Goal: Task Accomplishment & Management: Use online tool/utility

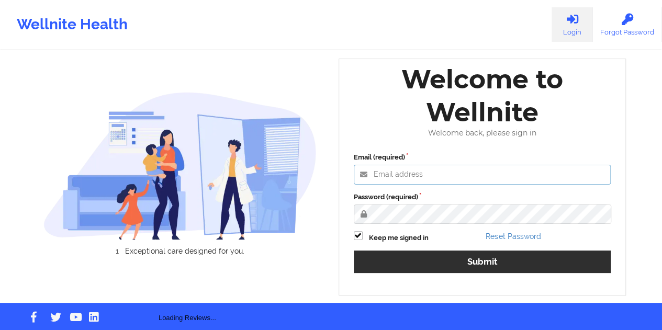
type input "[EMAIL_ADDRESS][DOMAIN_NAME]"
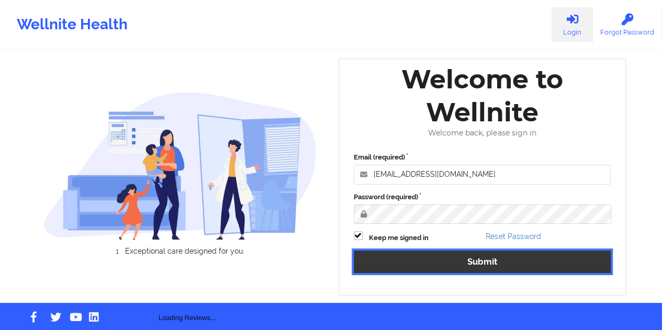
click at [477, 268] on button "Submit" at bounding box center [482, 262] width 257 height 22
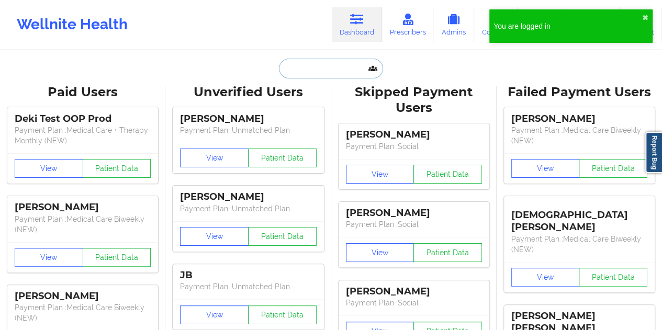
click at [315, 74] on input "text" at bounding box center [331, 69] width 104 height 20
paste input "[EMAIL_ADDRESS][DOMAIN_NAME]"
type input "[EMAIL_ADDRESS][DOMAIN_NAME]"
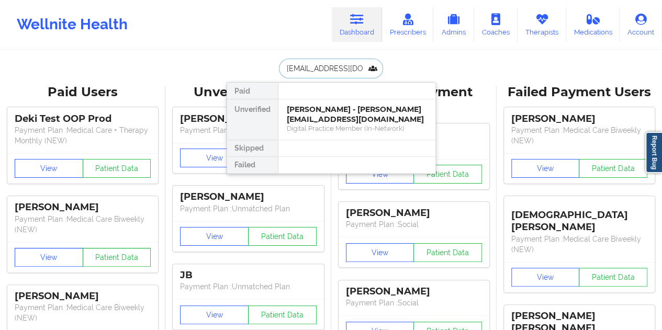
click at [328, 108] on div "[PERSON_NAME] - [PERSON_NAME][EMAIL_ADDRESS][DOMAIN_NAME]" at bounding box center [357, 114] width 140 height 19
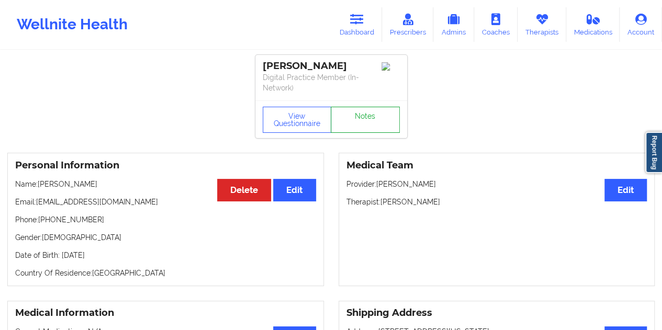
click at [362, 119] on link "Notes" at bounding box center [365, 120] width 69 height 26
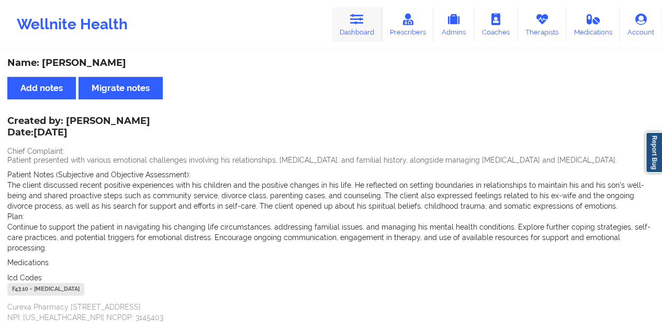
click at [360, 30] on link "Dashboard" at bounding box center [357, 24] width 50 height 35
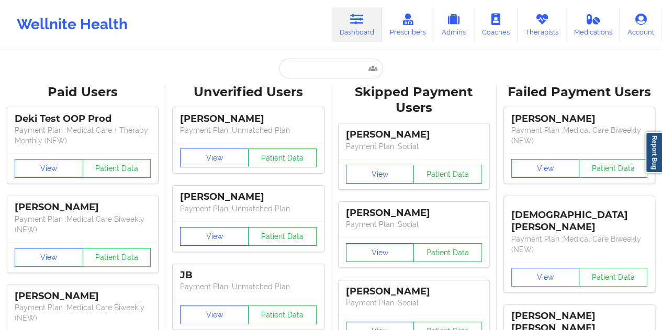
click at [295, 73] on input "text" at bounding box center [331, 69] width 104 height 20
paste input "[EMAIL_ADDRESS][DOMAIN_NAME]"
type input "[EMAIL_ADDRESS][DOMAIN_NAME]"
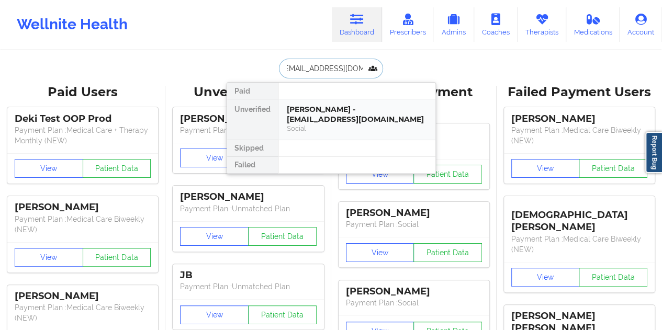
click at [354, 114] on div "[PERSON_NAME] - [EMAIL_ADDRESS][DOMAIN_NAME]" at bounding box center [357, 114] width 140 height 19
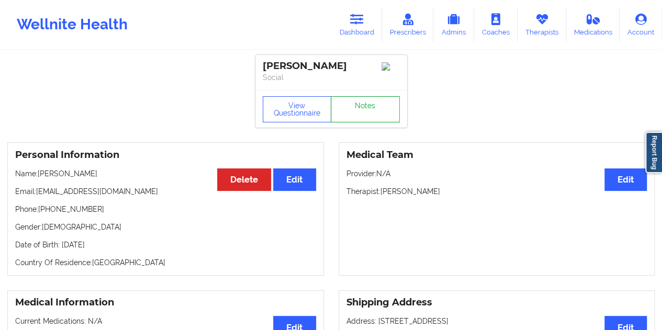
click at [358, 114] on link "Notes" at bounding box center [365, 109] width 69 height 26
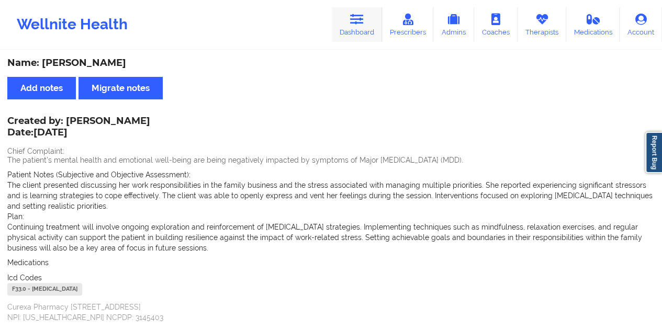
click at [356, 36] on link "Dashboard" at bounding box center [357, 24] width 50 height 35
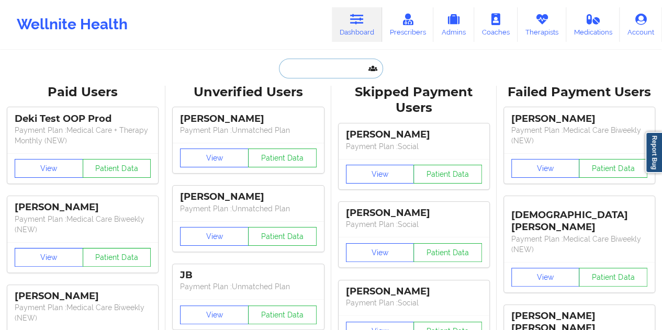
click at [315, 62] on input "text" at bounding box center [331, 69] width 104 height 20
paste input "[EMAIL_ADDRESS][DOMAIN_NAME]"
type input "[EMAIL_ADDRESS][DOMAIN_NAME]"
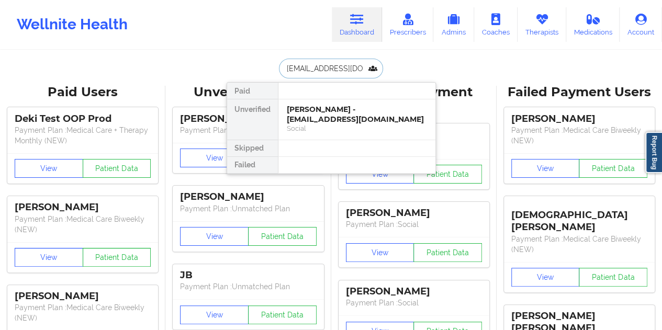
scroll to position [0, 16]
click at [345, 110] on div "[PERSON_NAME] - [EMAIL_ADDRESS][DOMAIN_NAME]" at bounding box center [357, 114] width 140 height 19
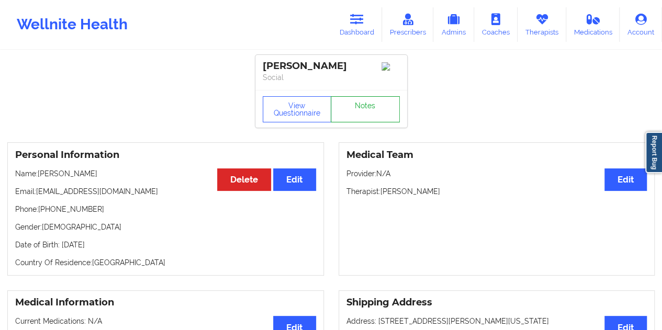
click at [355, 112] on link "Notes" at bounding box center [365, 109] width 69 height 26
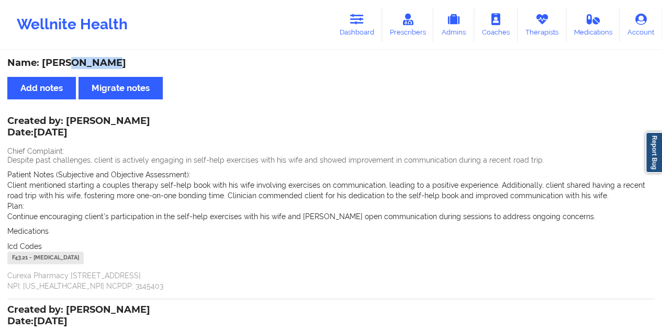
drag, startPoint x: 128, startPoint y: 59, endPoint x: 69, endPoint y: 60, distance: 59.1
click at [69, 60] on div "Name: [PERSON_NAME]" at bounding box center [330, 63] width 647 height 12
copy div "[PERSON_NAME]"
click at [364, 30] on link "Dashboard" at bounding box center [357, 24] width 50 height 35
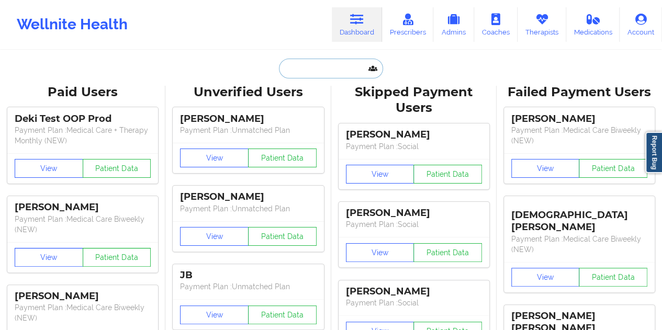
click at [328, 71] on input "text" at bounding box center [331, 69] width 104 height 20
paste input "[EMAIL_ADDRESS][DOMAIN_NAME]"
type input "[EMAIL_ADDRESS][DOMAIN_NAME]"
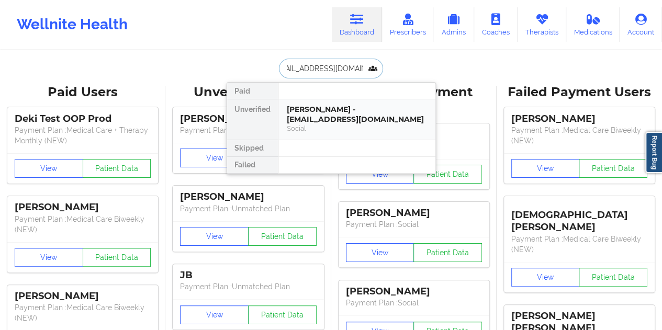
click at [319, 114] on div "[PERSON_NAME] - [EMAIL_ADDRESS][DOMAIN_NAME]" at bounding box center [357, 114] width 140 height 19
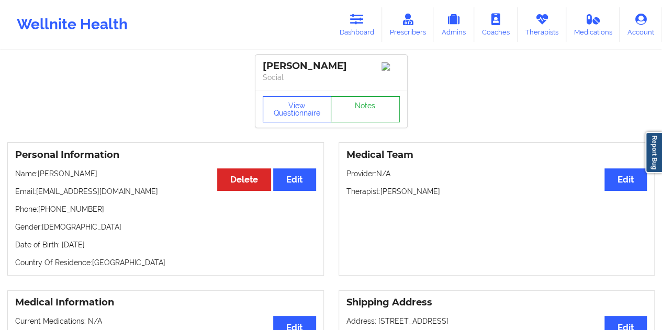
click at [334, 113] on link "Notes" at bounding box center [365, 109] width 69 height 26
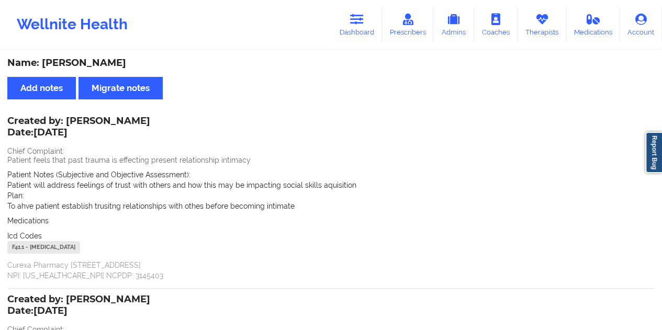
click at [361, 46] on div "Wellnite Health Dashboard Prescribers Admins Coaches Therapists Medications Acc…" at bounding box center [331, 24] width 662 height 49
click at [346, 31] on link "Dashboard" at bounding box center [357, 24] width 50 height 35
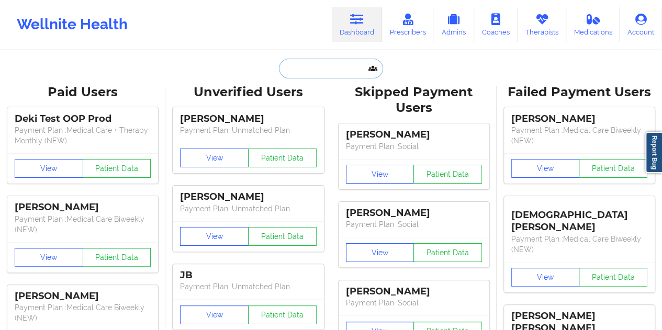
click at [327, 67] on input "text" at bounding box center [331, 69] width 104 height 20
paste input "[EMAIL_ADDRESS][DOMAIN_NAME]"
type input "[EMAIL_ADDRESS][DOMAIN_NAME]"
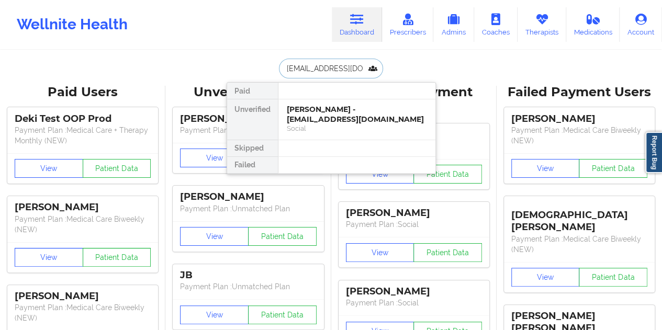
scroll to position [0, 16]
click at [328, 112] on div "[PERSON_NAME] - [EMAIL_ADDRESS][DOMAIN_NAME]" at bounding box center [357, 114] width 140 height 19
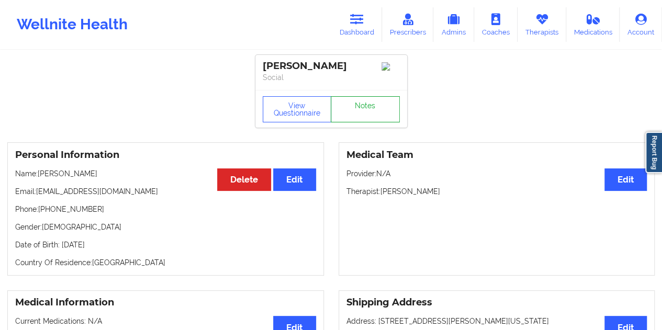
click at [353, 118] on link "Notes" at bounding box center [365, 109] width 69 height 26
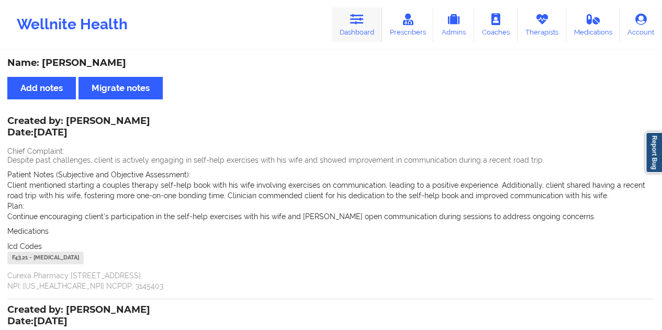
click at [353, 22] on icon at bounding box center [357, 20] width 14 height 12
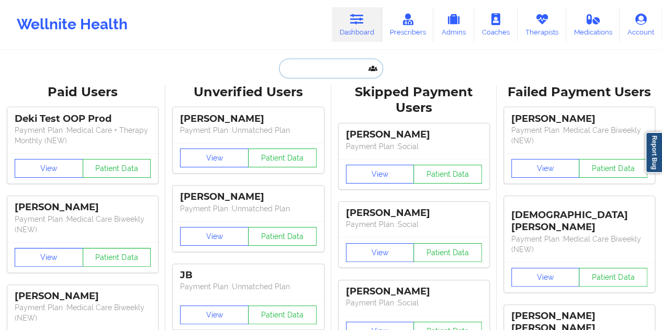
click at [327, 72] on input "text" at bounding box center [331, 69] width 104 height 20
paste input "[EMAIL_ADDRESS][DOMAIN_NAME]"
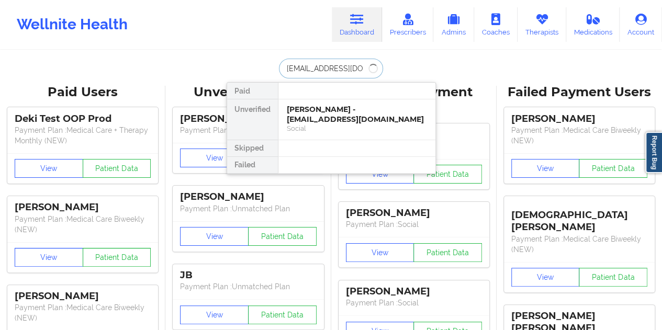
type input "[EMAIL_ADDRESS][DOMAIN_NAME]"
click at [337, 109] on div "[PERSON_NAME] - [EMAIL_ADDRESS][DOMAIN_NAME]" at bounding box center [357, 114] width 140 height 19
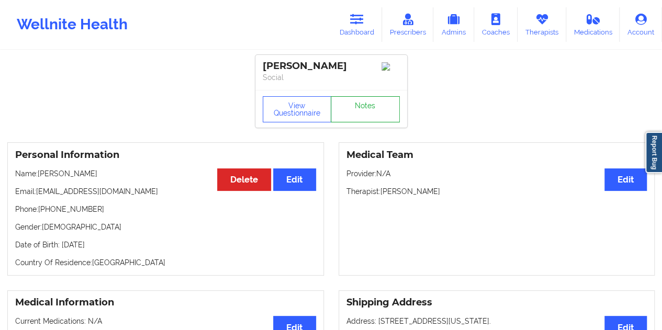
click at [372, 112] on link "Notes" at bounding box center [365, 109] width 69 height 26
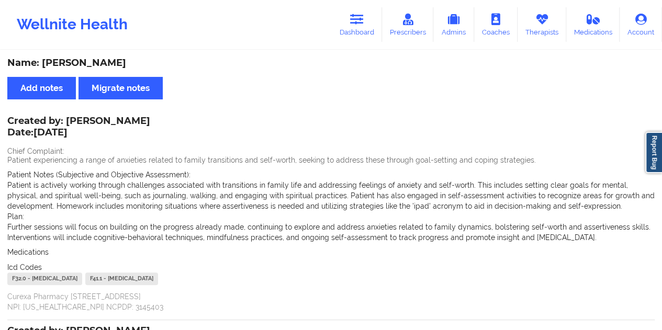
drag, startPoint x: 355, startPoint y: 28, endPoint x: 347, endPoint y: 48, distance: 21.6
click at [355, 28] on link "Dashboard" at bounding box center [357, 24] width 50 height 35
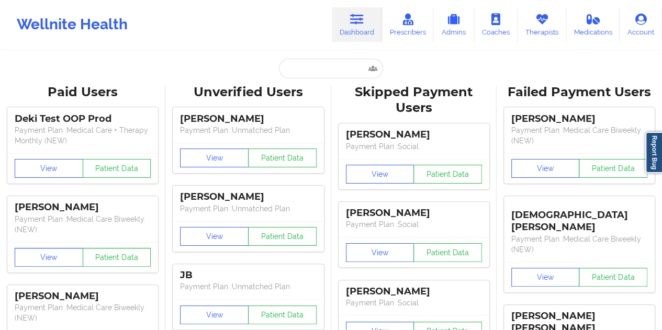
click at [314, 70] on input "text" at bounding box center [331, 69] width 104 height 20
paste input "[EMAIL_ADDRESS][DOMAIN_NAME]"
type input "[EMAIL_ADDRESS][DOMAIN_NAME]"
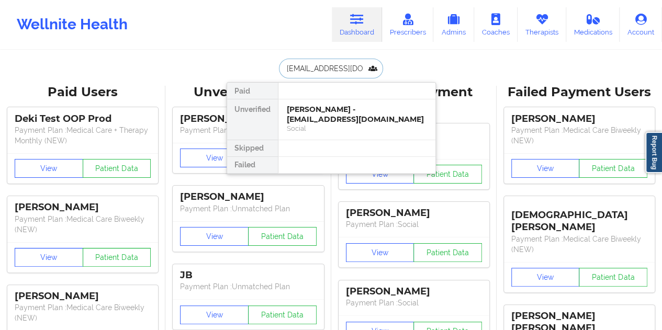
click at [332, 114] on div "[PERSON_NAME] - [EMAIL_ADDRESS][DOMAIN_NAME]" at bounding box center [357, 114] width 140 height 19
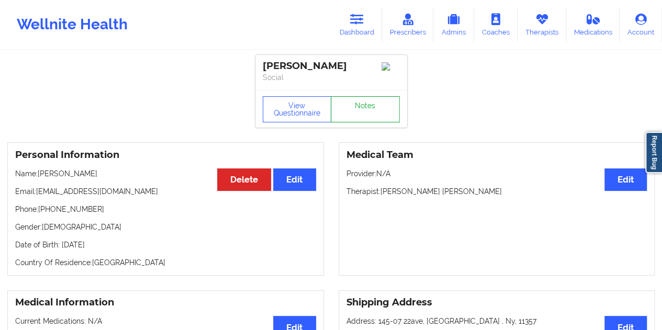
click at [350, 112] on link "Notes" at bounding box center [365, 109] width 69 height 26
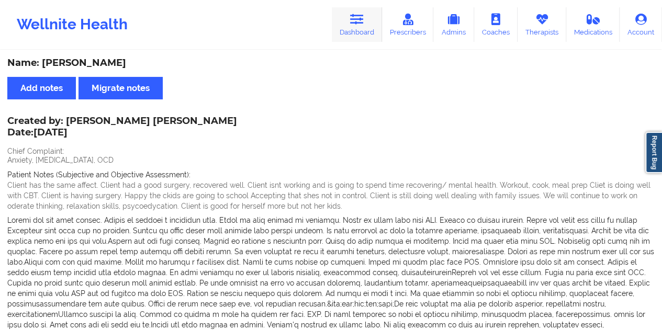
click at [359, 17] on icon at bounding box center [357, 20] width 14 height 12
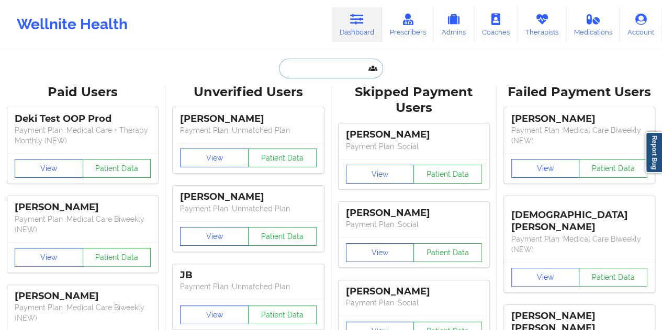
click at [313, 72] on input "text" at bounding box center [331, 69] width 104 height 20
paste input "[EMAIL_ADDRESS][DOMAIN_NAME]"
type input "[EMAIL_ADDRESS][DOMAIN_NAME]"
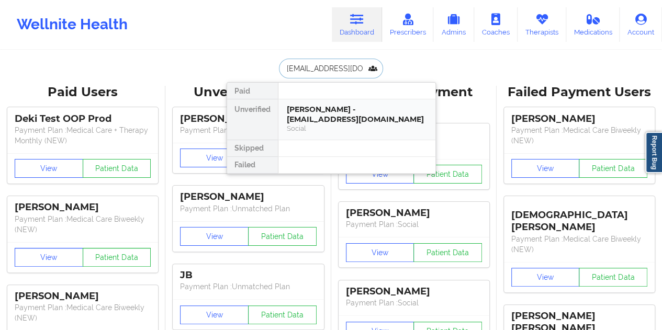
click at [309, 115] on div "[PERSON_NAME] - [EMAIL_ADDRESS][DOMAIN_NAME]" at bounding box center [357, 114] width 140 height 19
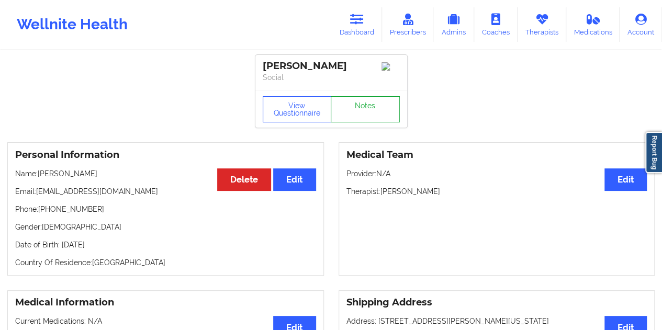
click at [363, 108] on link "Notes" at bounding box center [365, 109] width 69 height 26
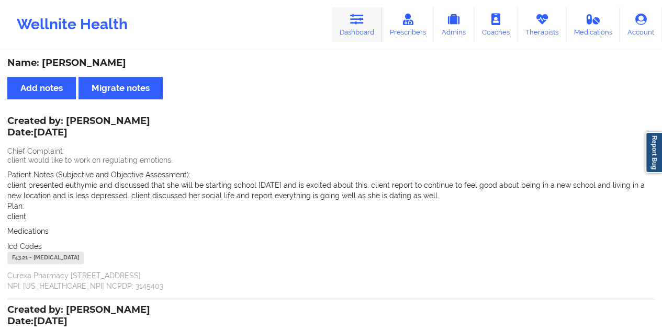
click at [356, 18] on icon at bounding box center [357, 20] width 14 height 12
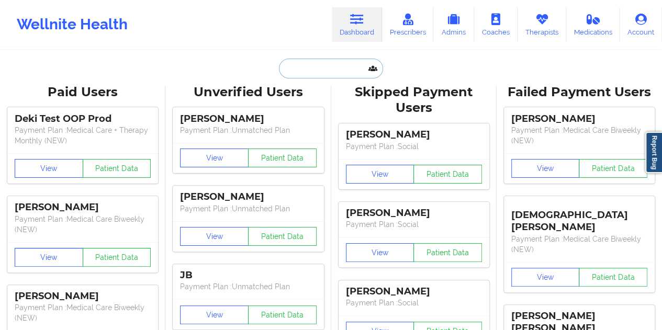
click at [319, 65] on input "text" at bounding box center [331, 69] width 104 height 20
paste input "[EMAIL_ADDRESS][DOMAIN_NAME]"
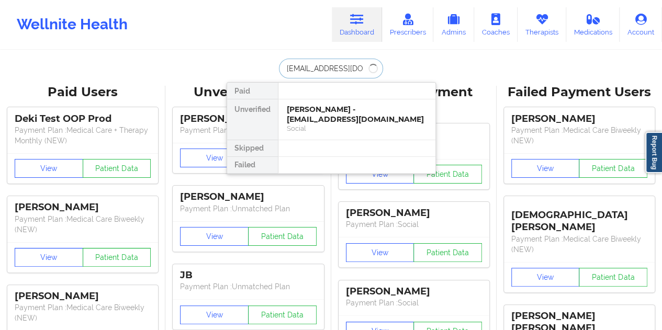
type input "[EMAIL_ADDRESS][DOMAIN_NAME]"
click at [306, 109] on div "Arkisia [PERSON_NAME] - [EMAIL_ADDRESS][DOMAIN_NAME]" at bounding box center [357, 114] width 140 height 19
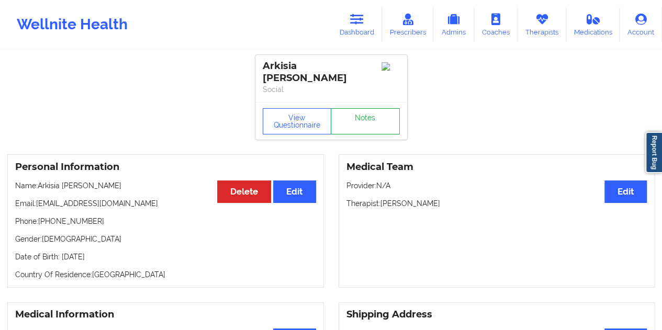
click at [368, 108] on link "Notes" at bounding box center [365, 121] width 69 height 26
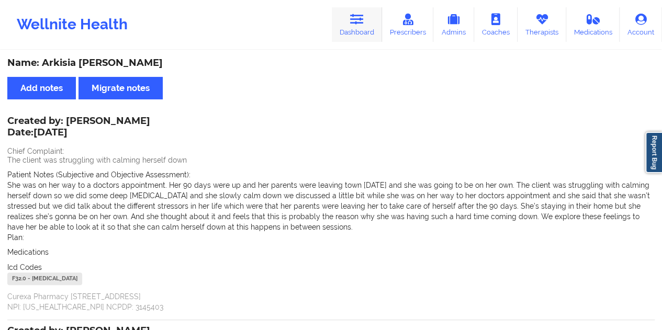
click at [357, 22] on icon at bounding box center [357, 20] width 14 height 12
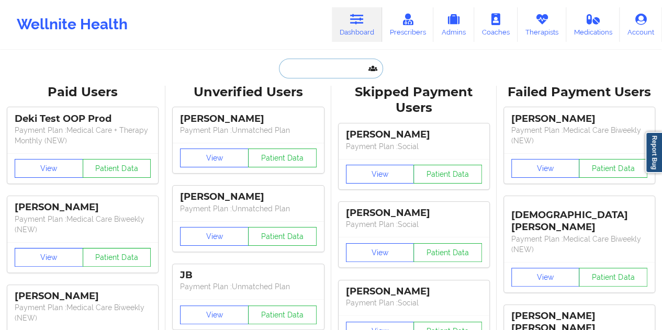
click at [312, 67] on input "text" at bounding box center [331, 69] width 104 height 20
paste input "[EMAIL_ADDRESS][DOMAIN_NAME]"
type input "[EMAIL_ADDRESS][DOMAIN_NAME]"
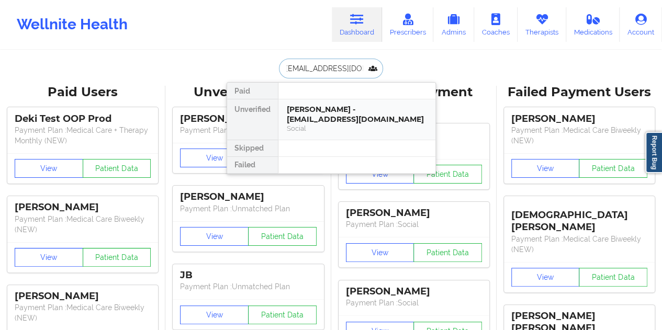
click at [330, 116] on div "[PERSON_NAME] - [EMAIL_ADDRESS][DOMAIN_NAME]" at bounding box center [357, 114] width 140 height 19
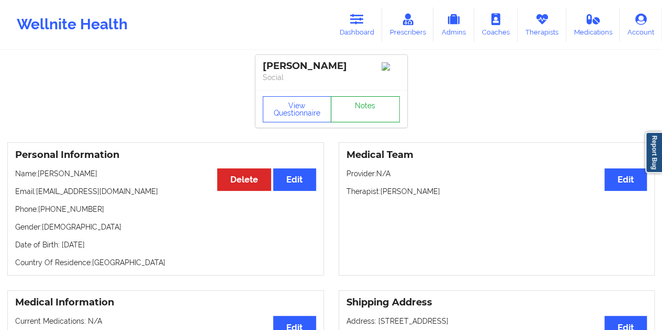
click at [354, 112] on link "Notes" at bounding box center [365, 109] width 69 height 26
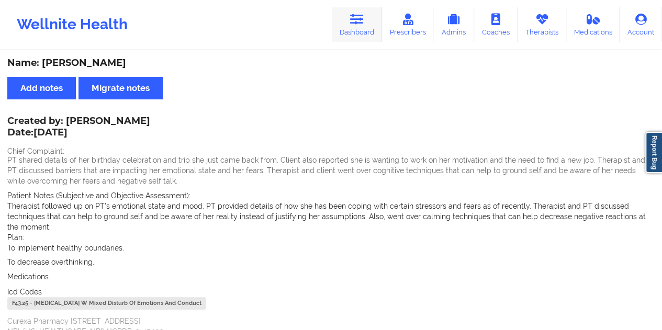
drag, startPoint x: 364, startPoint y: 26, endPoint x: 352, endPoint y: 40, distance: 18.2
click at [364, 26] on link "Dashboard" at bounding box center [357, 24] width 50 height 35
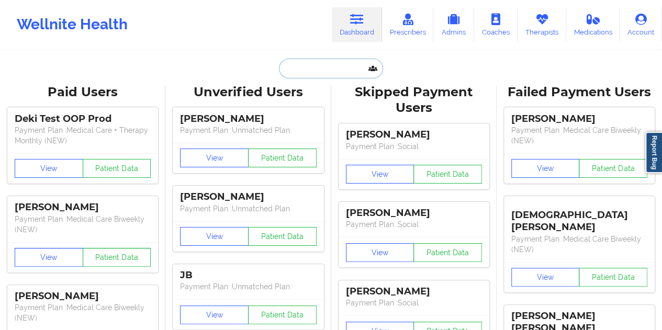
click at [316, 72] on input "text" at bounding box center [331, 69] width 104 height 20
paste input "[EMAIL_ADDRESS][DOMAIN_NAME]"
type input "[EMAIL_ADDRESS][DOMAIN_NAME]"
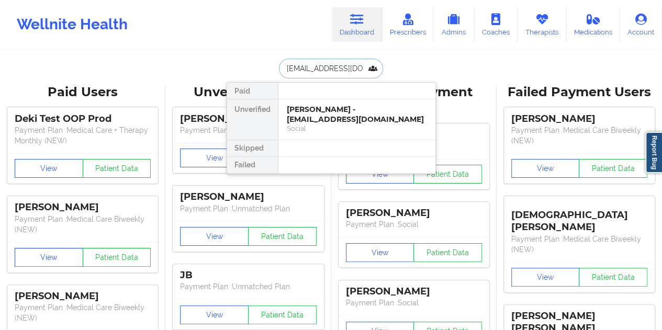
scroll to position [0, 3]
click at [328, 118] on div "[PERSON_NAME] - [EMAIL_ADDRESS][DOMAIN_NAME]" at bounding box center [357, 114] width 140 height 19
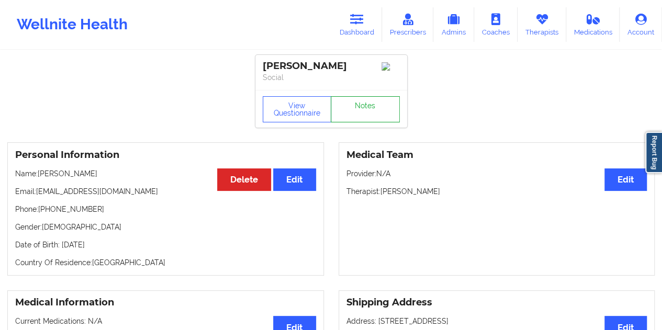
click at [357, 107] on link "Notes" at bounding box center [365, 109] width 69 height 26
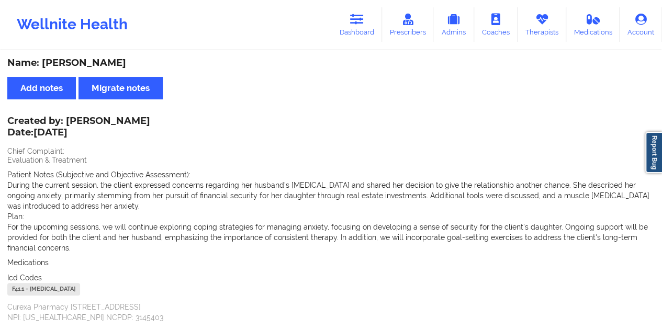
drag, startPoint x: 355, startPoint y: 21, endPoint x: 354, endPoint y: 43, distance: 21.5
click at [354, 21] on icon at bounding box center [357, 20] width 14 height 12
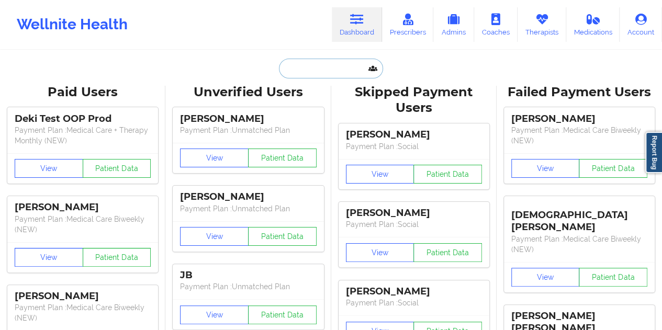
click at [317, 66] on input "text" at bounding box center [331, 69] width 104 height 20
paste input "[EMAIL_ADDRESS][DOMAIN_NAME]"
type input "[EMAIL_ADDRESS][DOMAIN_NAME]"
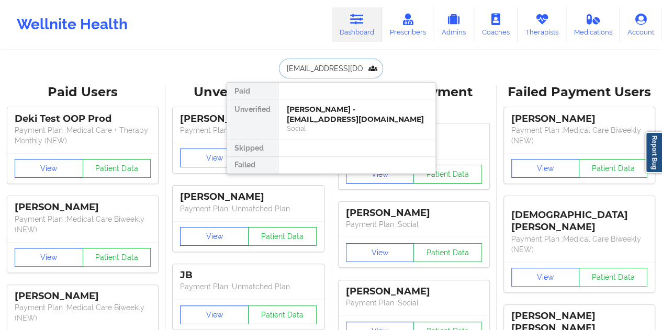
scroll to position [0, 7]
click at [321, 116] on div "[PERSON_NAME] - [EMAIL_ADDRESS][DOMAIN_NAME]" at bounding box center [357, 114] width 140 height 19
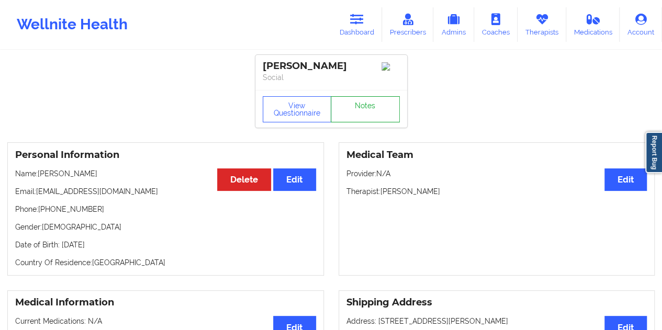
click at [363, 108] on link "Notes" at bounding box center [365, 109] width 69 height 26
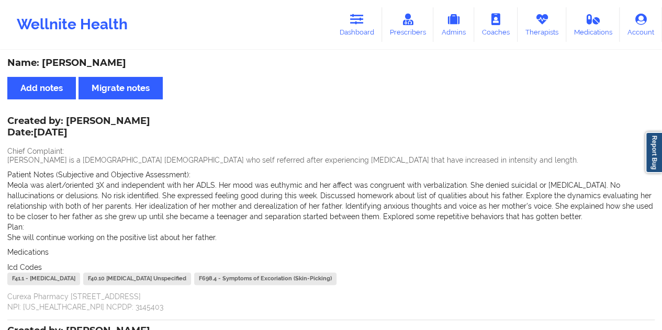
drag, startPoint x: 355, startPoint y: 26, endPoint x: 344, endPoint y: 44, distance: 21.5
click at [355, 26] on link "Dashboard" at bounding box center [357, 24] width 50 height 35
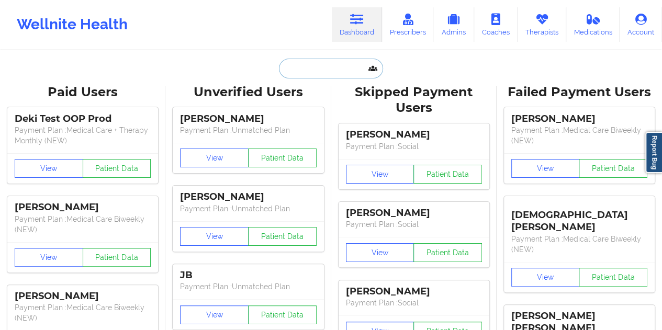
click at [303, 72] on input "text" at bounding box center [331, 69] width 104 height 20
paste input "[EMAIL_ADDRESS][DOMAIN_NAME]"
type input "[EMAIL_ADDRESS][DOMAIN_NAME]"
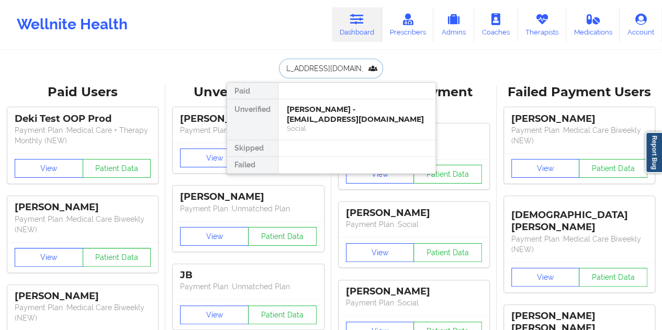
click at [320, 119] on div "[PERSON_NAME] - [EMAIL_ADDRESS][DOMAIN_NAME]" at bounding box center [357, 114] width 140 height 19
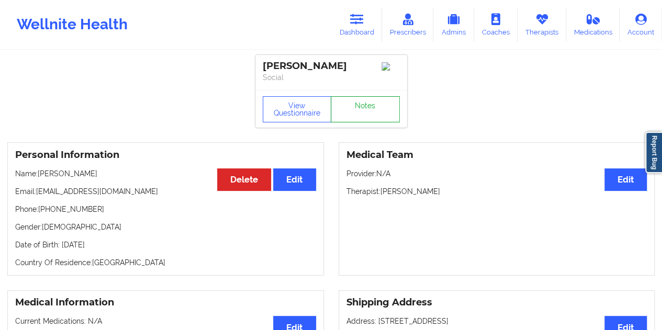
click at [352, 111] on link "Notes" at bounding box center [365, 109] width 69 height 26
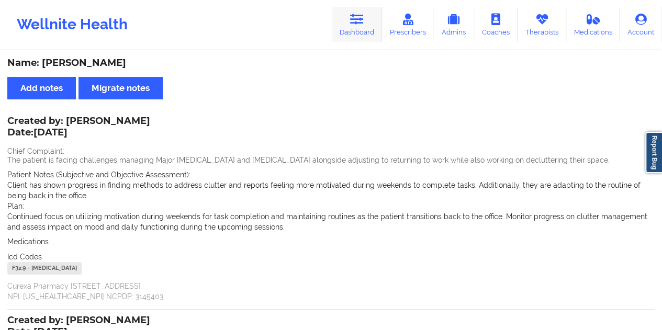
drag, startPoint x: 331, startPoint y: 17, endPoint x: 352, endPoint y: 26, distance: 22.7
click at [332, 18] on div "Wellnite Health Dashboard Prescribers Admins Coaches Therapists Medications Acc…" at bounding box center [331, 25] width 662 height 42
click at [352, 26] on link "Dashboard" at bounding box center [357, 24] width 50 height 35
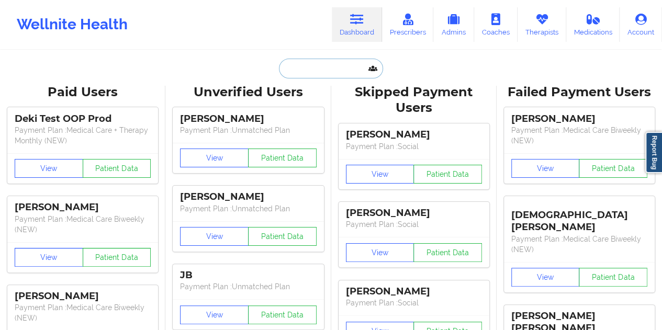
click at [331, 70] on input "text" at bounding box center [331, 69] width 104 height 20
paste input "[EMAIL_ADDRESS][DOMAIN_NAME]"
type input "[EMAIL_ADDRESS][DOMAIN_NAME]"
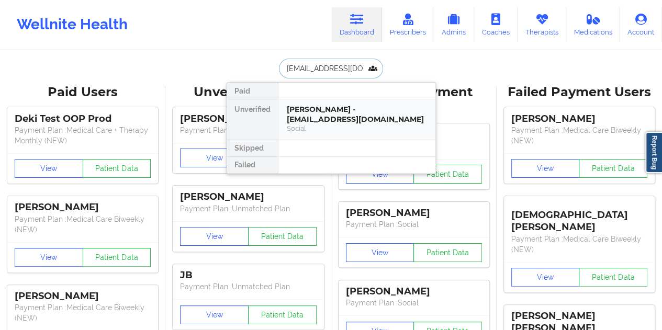
click at [337, 107] on div "[PERSON_NAME] - [EMAIL_ADDRESS][DOMAIN_NAME]" at bounding box center [357, 114] width 140 height 19
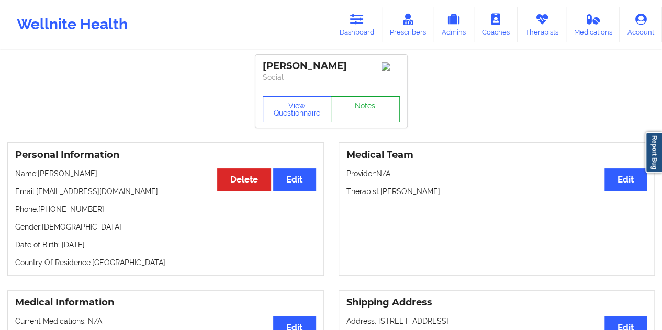
click at [368, 110] on link "Notes" at bounding box center [365, 109] width 69 height 26
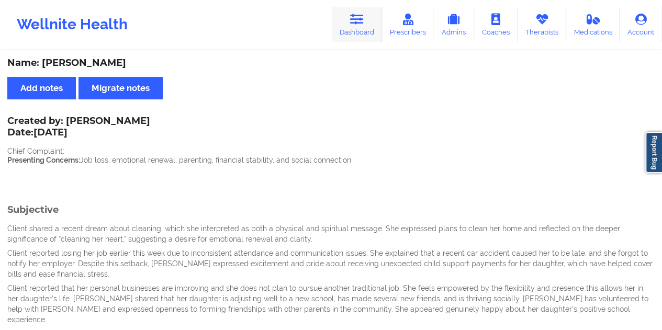
click at [357, 20] on icon at bounding box center [357, 20] width 14 height 12
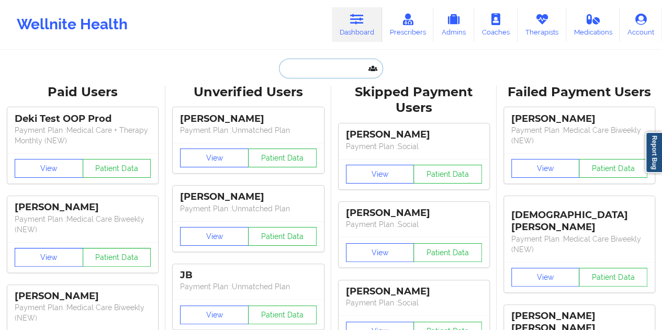
click at [300, 70] on input "text" at bounding box center [331, 69] width 104 height 20
paste input "[EMAIL_ADDRESS][DOMAIN_NAME]"
type input "[EMAIL_ADDRESS][DOMAIN_NAME]"
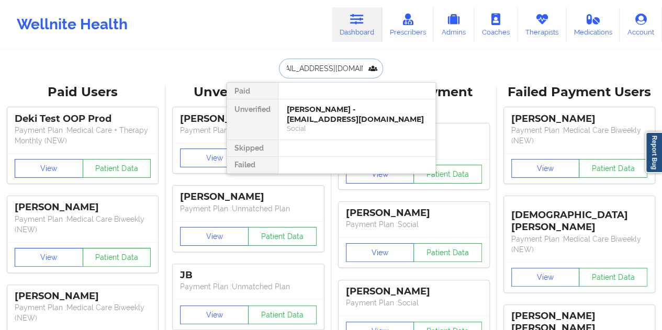
click at [336, 112] on div "[PERSON_NAME] - [EMAIL_ADDRESS][DOMAIN_NAME]" at bounding box center [357, 114] width 140 height 19
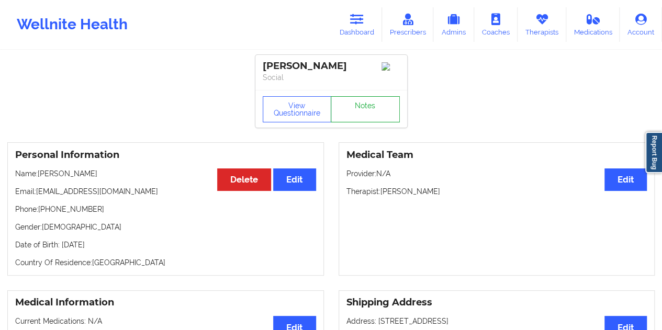
click at [353, 112] on link "Notes" at bounding box center [365, 109] width 69 height 26
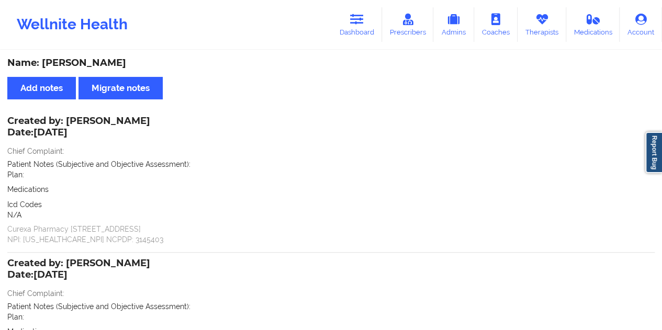
drag, startPoint x: 362, startPoint y: 26, endPoint x: 354, endPoint y: 47, distance: 22.5
click at [362, 26] on link "Dashboard" at bounding box center [357, 24] width 50 height 35
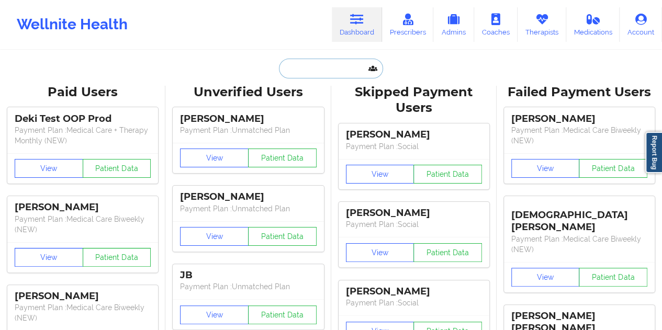
click at [328, 71] on input "text" at bounding box center [331, 69] width 104 height 20
paste input "[EMAIL_ADDRESS][DOMAIN_NAME]"
type input "[EMAIL_ADDRESS][DOMAIN_NAME]"
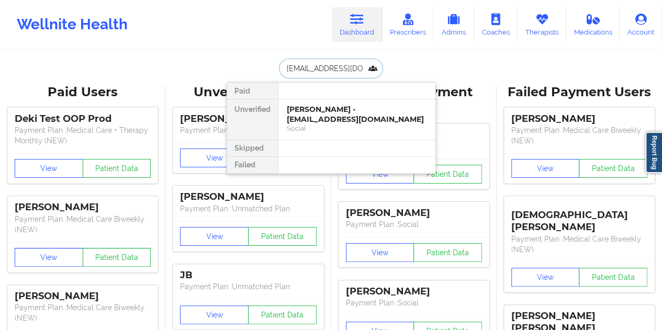
scroll to position [0, 5]
click at [332, 121] on div "[PERSON_NAME] - [EMAIL_ADDRESS][DOMAIN_NAME]" at bounding box center [357, 114] width 140 height 19
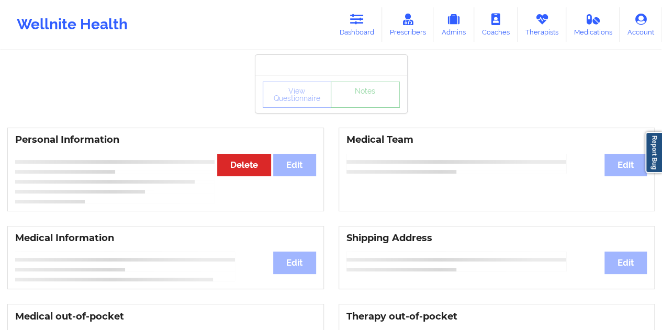
click at [355, 108] on link "Notes" at bounding box center [365, 95] width 69 height 26
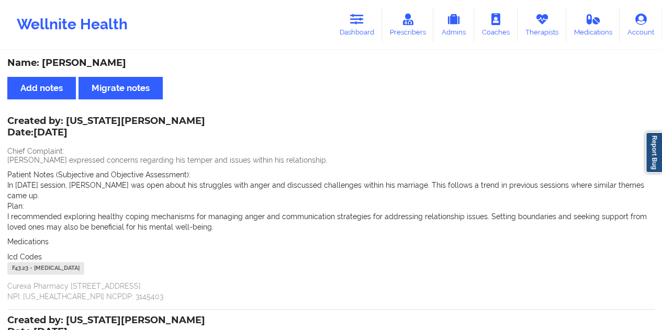
click at [368, 28] on link "Dashboard" at bounding box center [357, 24] width 50 height 35
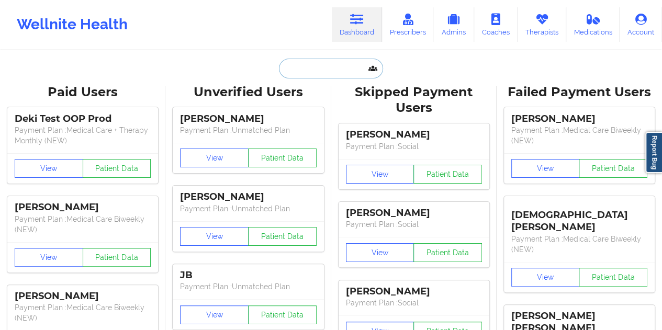
click at [313, 67] on input "text" at bounding box center [331, 69] width 104 height 20
paste input "[EMAIL_ADDRESS][DOMAIN_NAME]"
type input "[EMAIL_ADDRESS][DOMAIN_NAME]"
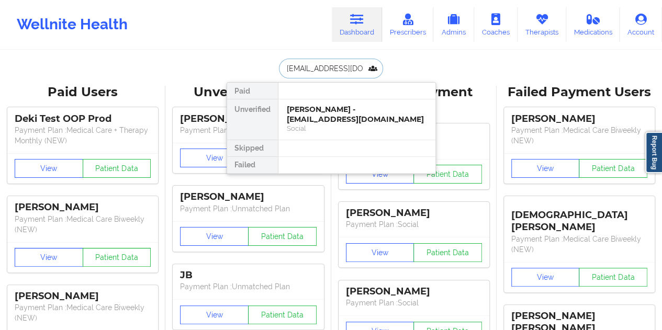
scroll to position [0, 6]
click at [333, 116] on div "[PERSON_NAME] - [EMAIL_ADDRESS][DOMAIN_NAME]" at bounding box center [357, 114] width 140 height 19
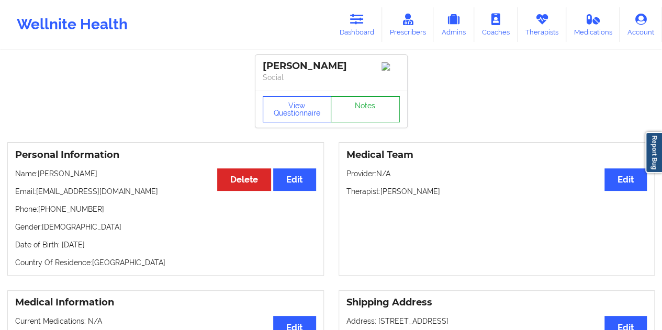
click at [354, 107] on link "Notes" at bounding box center [365, 109] width 69 height 26
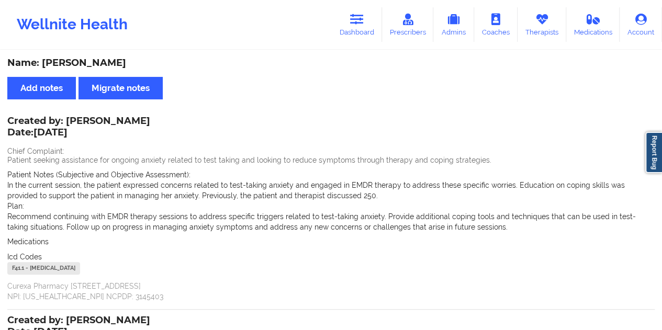
click at [367, 24] on link "Dashboard" at bounding box center [357, 24] width 50 height 35
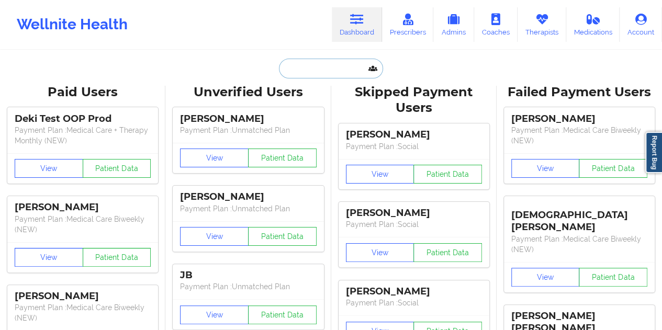
click at [316, 61] on input "text" at bounding box center [331, 69] width 104 height 20
paste input "[EMAIL_ADDRESS][DOMAIN_NAME]"
type input "[EMAIL_ADDRESS][DOMAIN_NAME]"
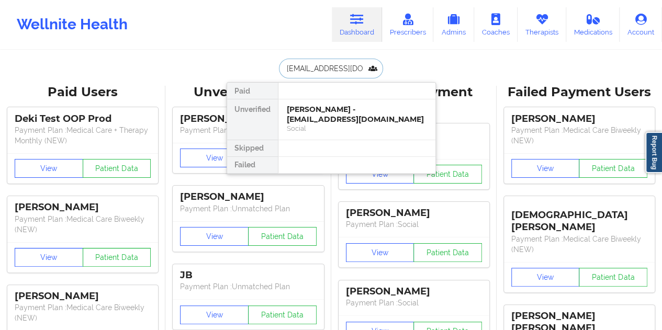
scroll to position [0, 15]
click at [322, 108] on div "[PERSON_NAME] - [EMAIL_ADDRESS][DOMAIN_NAME]" at bounding box center [357, 114] width 140 height 19
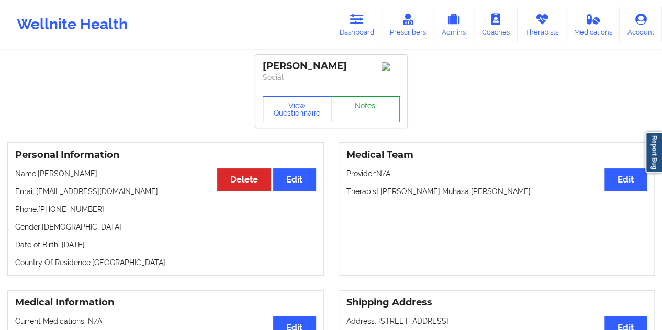
click at [357, 110] on link "Notes" at bounding box center [365, 109] width 69 height 26
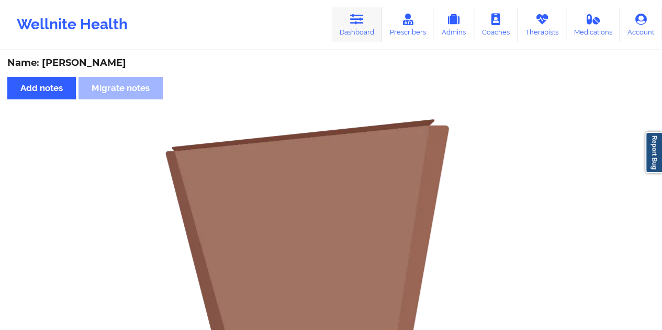
click at [363, 30] on link "Dashboard" at bounding box center [357, 24] width 50 height 35
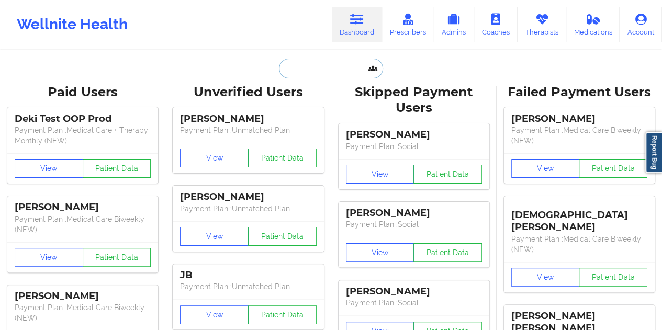
click at [331, 65] on input "text" at bounding box center [331, 69] width 104 height 20
paste input "[EMAIL_ADDRESS][DOMAIN_NAME]"
type input "[EMAIL_ADDRESS][DOMAIN_NAME]"
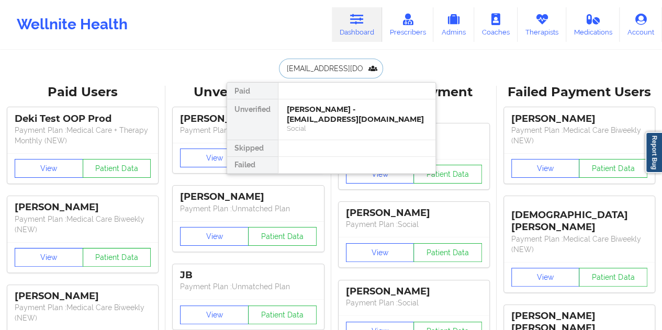
scroll to position [0, 7]
click at [330, 113] on div "[PERSON_NAME] - [EMAIL_ADDRESS][DOMAIN_NAME]" at bounding box center [357, 114] width 140 height 19
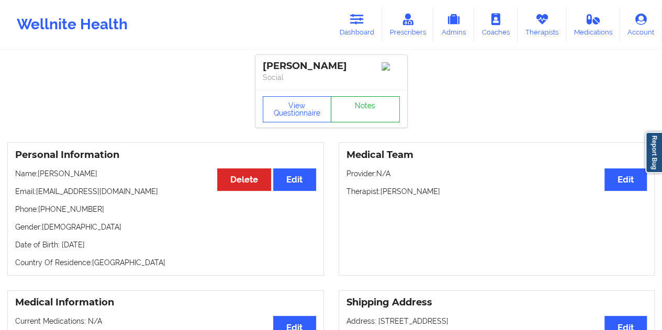
click at [344, 112] on link "Notes" at bounding box center [365, 109] width 69 height 26
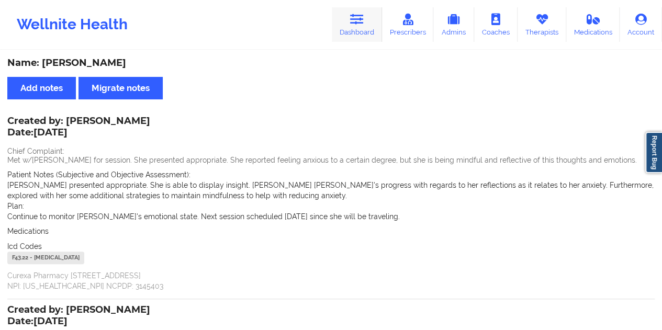
click at [357, 29] on link "Dashboard" at bounding box center [357, 24] width 50 height 35
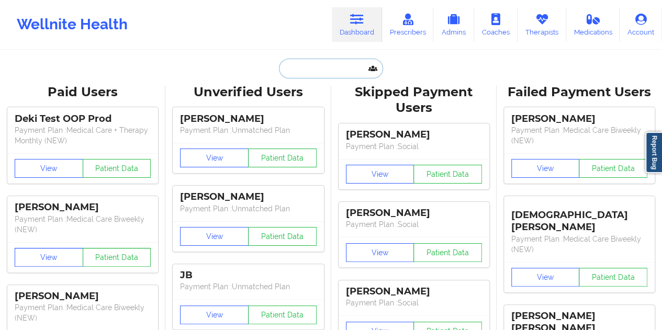
click at [317, 69] on input "text" at bounding box center [331, 69] width 104 height 20
paste input "[EMAIL_ADDRESS][DOMAIN_NAME]"
type input "[EMAIL_ADDRESS][DOMAIN_NAME]"
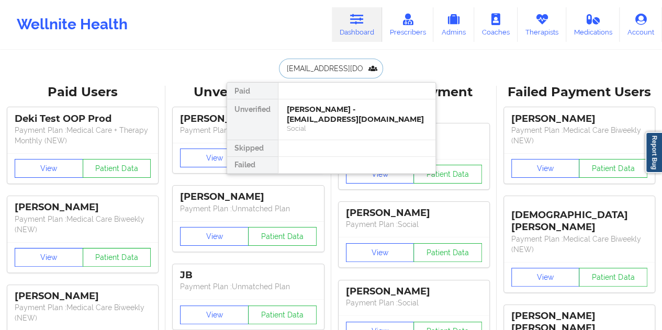
scroll to position [0, 3]
click at [330, 111] on div "[PERSON_NAME] - [EMAIL_ADDRESS][DOMAIN_NAME]" at bounding box center [357, 114] width 140 height 19
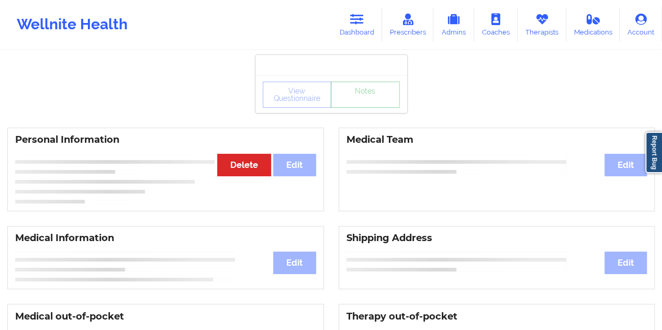
click at [361, 106] on link "Notes" at bounding box center [365, 95] width 69 height 26
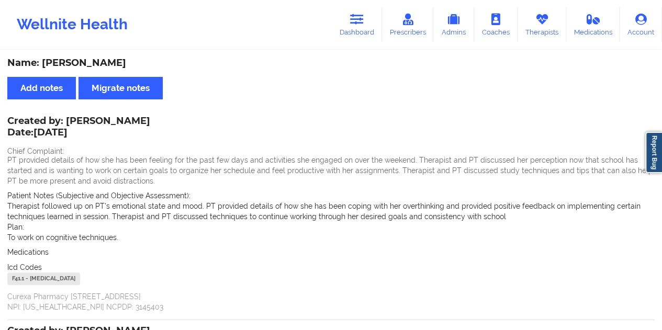
drag, startPoint x: 356, startPoint y: 21, endPoint x: 361, endPoint y: 47, distance: 25.6
click at [356, 21] on icon at bounding box center [357, 20] width 14 height 12
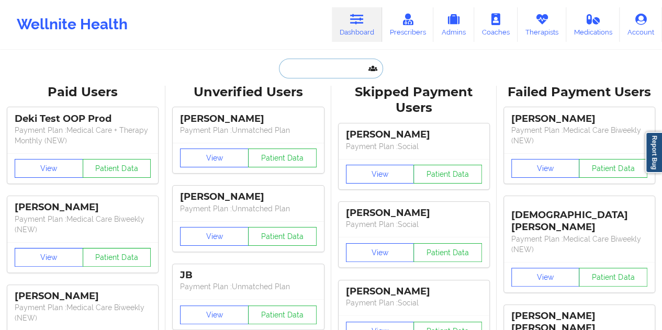
click at [312, 67] on input "text" at bounding box center [331, 69] width 104 height 20
paste input "[EMAIL_ADDRESS][DOMAIN_NAME]"
type input "[EMAIL_ADDRESS][DOMAIN_NAME]"
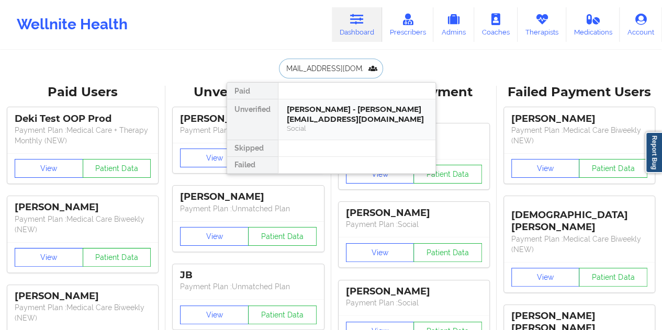
click at [346, 121] on div "[PERSON_NAME] - [PERSON_NAME][EMAIL_ADDRESS][DOMAIN_NAME]" at bounding box center [357, 114] width 140 height 19
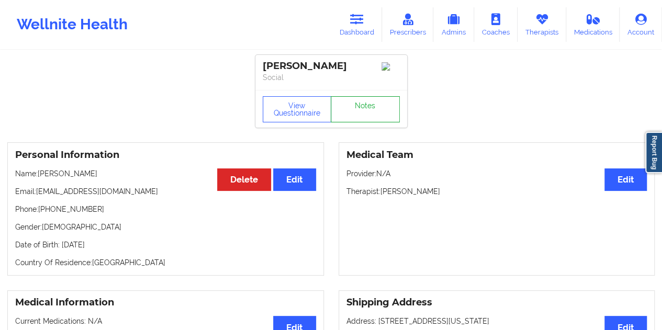
click at [363, 111] on link "Notes" at bounding box center [365, 109] width 69 height 26
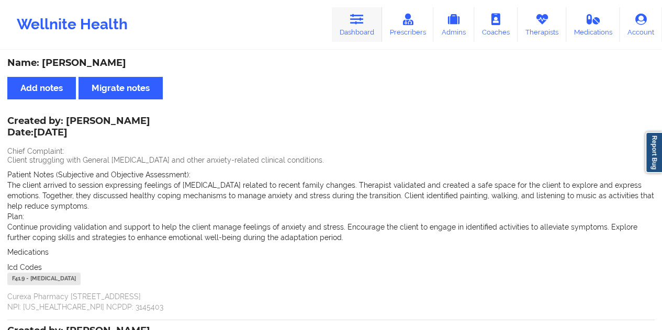
click at [358, 26] on link "Dashboard" at bounding box center [357, 24] width 50 height 35
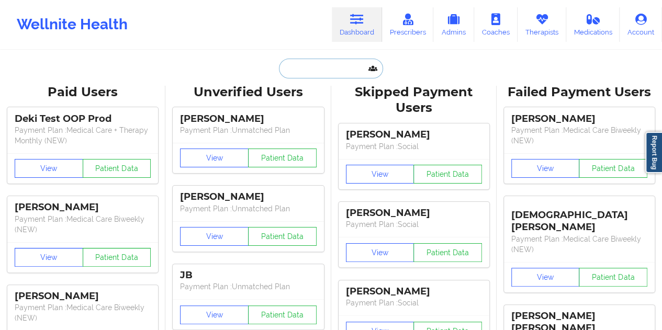
click at [291, 65] on input "text" at bounding box center [331, 69] width 104 height 20
paste input "[EMAIL_ADDRESS][DOMAIN_NAME]"
type input "[EMAIL_ADDRESS][DOMAIN_NAME]"
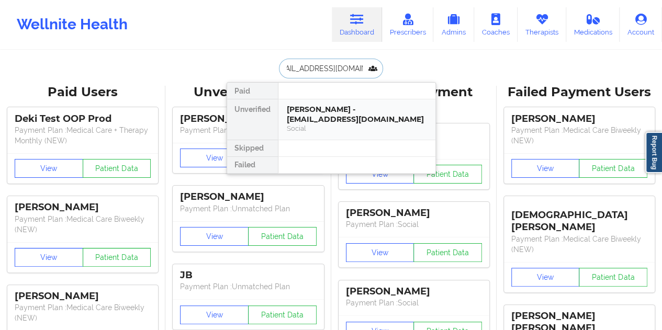
click at [325, 117] on div "[PERSON_NAME] - [EMAIL_ADDRESS][DOMAIN_NAME]" at bounding box center [357, 114] width 140 height 19
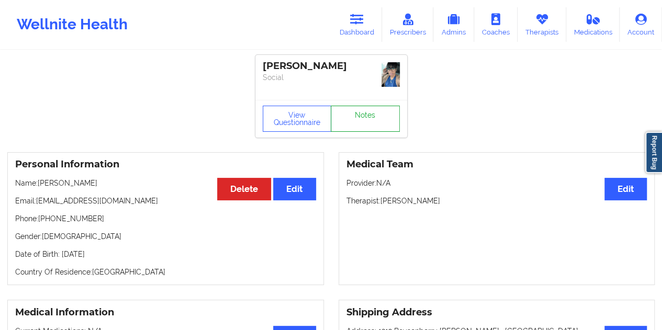
click at [353, 106] on link "Notes" at bounding box center [365, 119] width 69 height 26
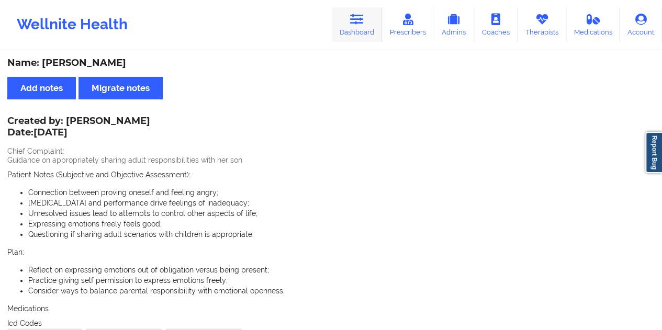
click at [357, 27] on link "Dashboard" at bounding box center [357, 24] width 50 height 35
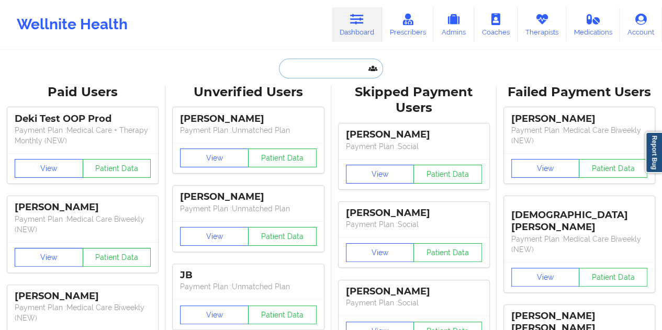
click at [305, 74] on input "text" at bounding box center [331, 69] width 104 height 20
paste input "[EMAIL_ADDRESS][DOMAIN_NAME]"
type input "[EMAIL_ADDRESS][DOMAIN_NAME]"
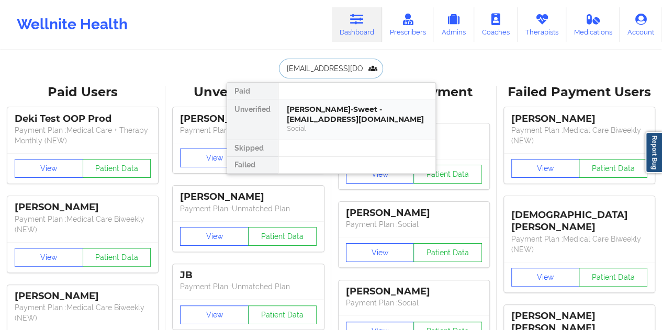
click at [327, 110] on div "[PERSON_NAME]-Sweet - [EMAIL_ADDRESS][DOMAIN_NAME]" at bounding box center [357, 114] width 140 height 19
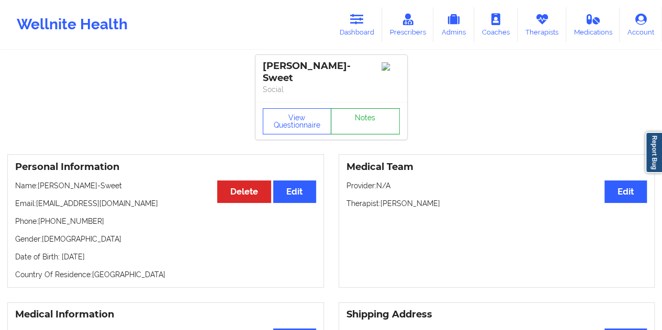
click at [388, 123] on link "Notes" at bounding box center [365, 121] width 69 height 26
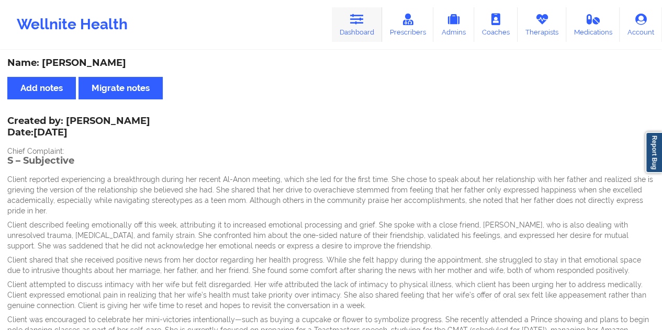
click at [362, 24] on icon at bounding box center [357, 20] width 14 height 12
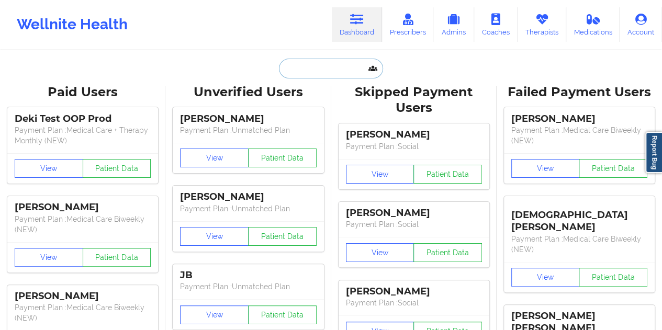
click at [316, 71] on input "text" at bounding box center [331, 69] width 104 height 20
paste input "[PERSON_NAME][EMAIL_ADDRESS][DOMAIN_NAME]"
type input "[PERSON_NAME][EMAIL_ADDRESS][DOMAIN_NAME]"
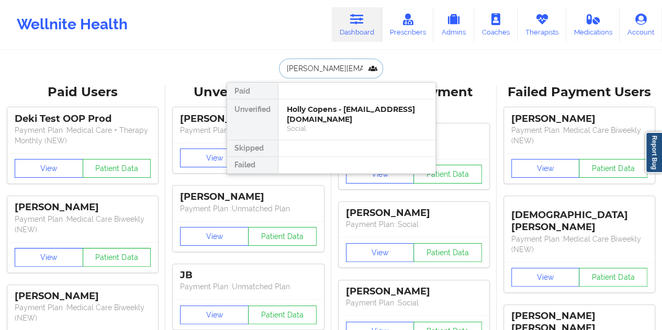
click at [329, 117] on div "Holly Copens - [EMAIL_ADDRESS][DOMAIN_NAME]" at bounding box center [357, 114] width 140 height 19
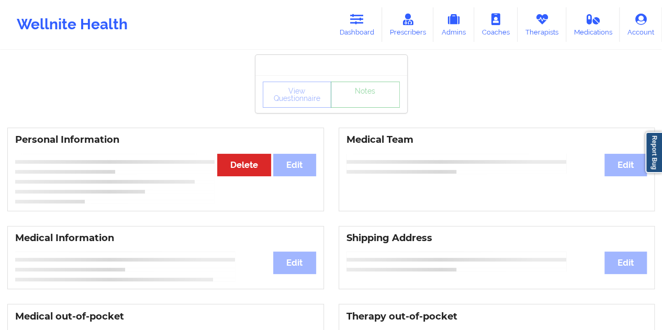
click at [334, 108] on link "Notes" at bounding box center [365, 95] width 69 height 26
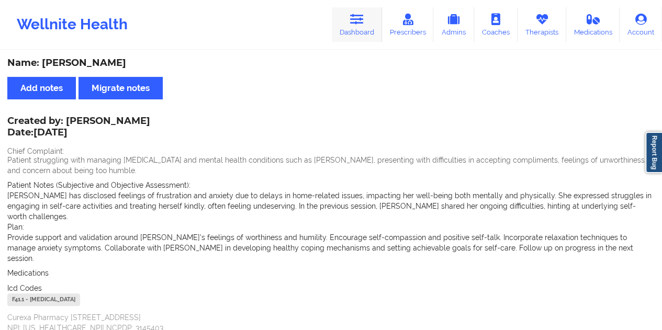
drag, startPoint x: 357, startPoint y: 24, endPoint x: 346, endPoint y: 39, distance: 18.9
click at [357, 24] on icon at bounding box center [357, 20] width 14 height 12
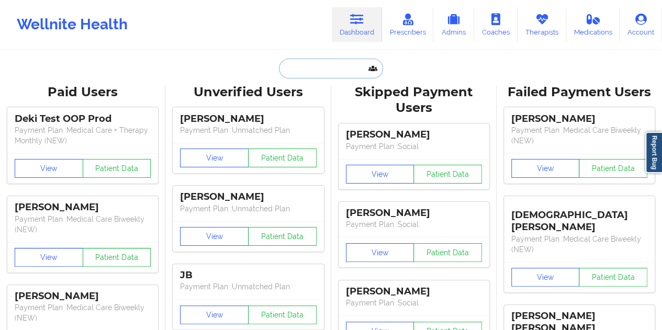
click at [320, 65] on input "text" at bounding box center [331, 69] width 104 height 20
paste input "[EMAIL_ADDRESS][DOMAIN_NAME]"
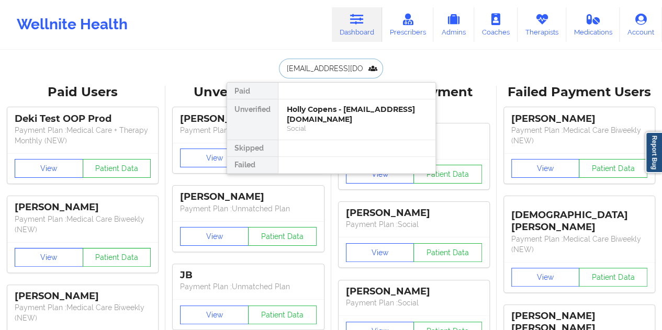
scroll to position [0, 2]
type input "[EMAIL_ADDRESS][DOMAIN_NAME]"
click at [342, 112] on div "[PERSON_NAME] - [EMAIL_ADDRESS][DOMAIN_NAME]" at bounding box center [357, 114] width 140 height 19
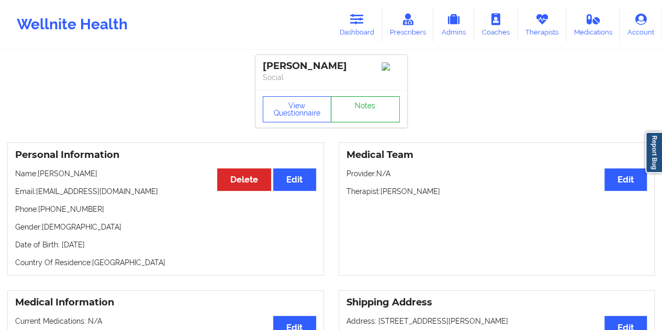
click at [368, 108] on link "Notes" at bounding box center [365, 109] width 69 height 26
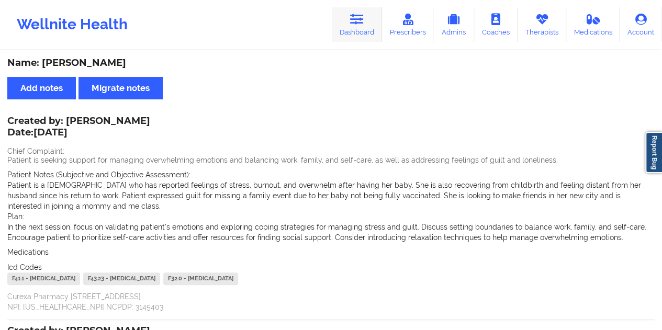
drag, startPoint x: 355, startPoint y: 20, endPoint x: 343, endPoint y: 38, distance: 21.2
click at [355, 20] on icon at bounding box center [357, 20] width 14 height 12
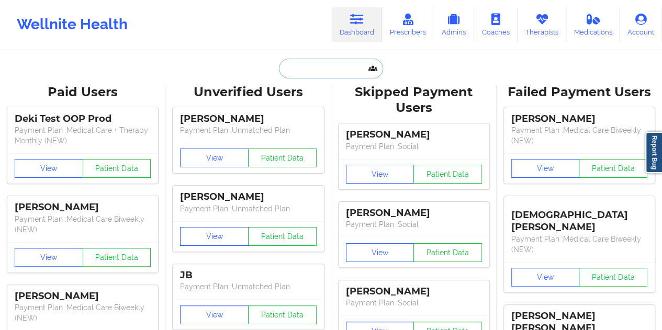
click at [313, 61] on input "text" at bounding box center [331, 69] width 104 height 20
paste input "[EMAIL_ADDRESS][DOMAIN_NAME]"
type input "[EMAIL_ADDRESS][DOMAIN_NAME]"
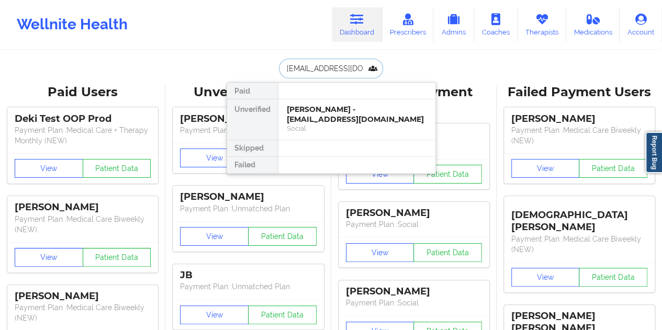
click at [330, 114] on div "[PERSON_NAME] - [EMAIL_ADDRESS][DOMAIN_NAME]" at bounding box center [357, 114] width 140 height 19
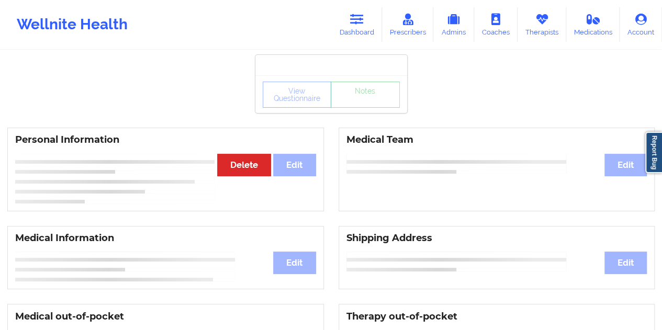
click at [351, 108] on div "View Questionnaire Notes" at bounding box center [331, 94] width 152 height 38
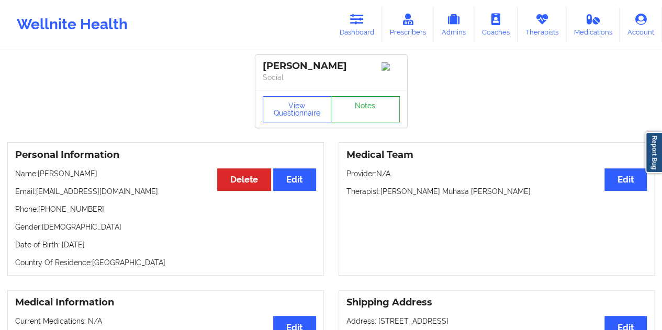
click at [351, 108] on link "Notes" at bounding box center [365, 109] width 69 height 26
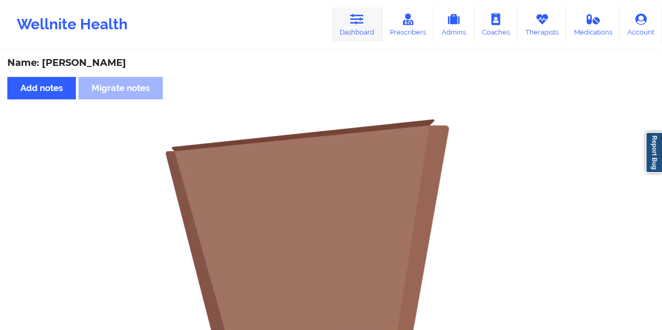
click at [355, 28] on link "Dashboard" at bounding box center [357, 24] width 50 height 35
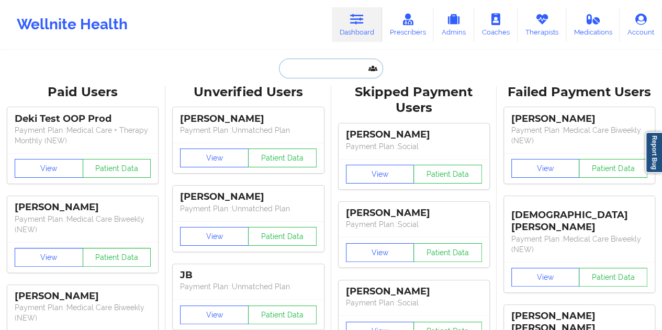
click at [328, 70] on input "text" at bounding box center [331, 69] width 104 height 20
paste input "[EMAIL_ADDRESS][DOMAIN_NAME]"
type input "[EMAIL_ADDRESS][DOMAIN_NAME]"
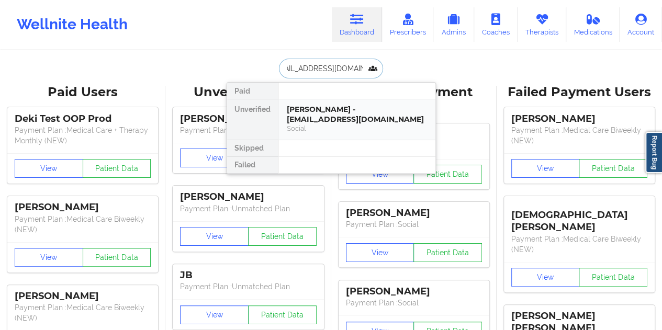
click at [319, 114] on div "[PERSON_NAME] - [EMAIL_ADDRESS][DOMAIN_NAME]" at bounding box center [357, 114] width 140 height 19
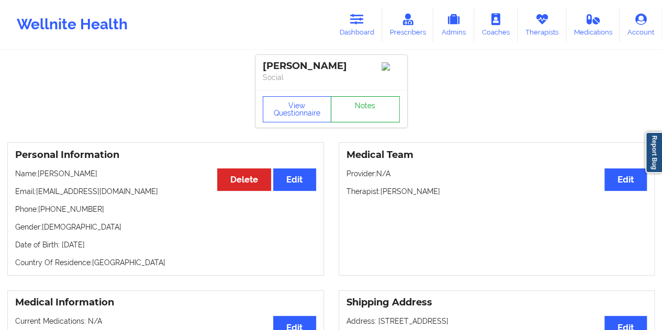
click at [366, 117] on link "Notes" at bounding box center [365, 109] width 69 height 26
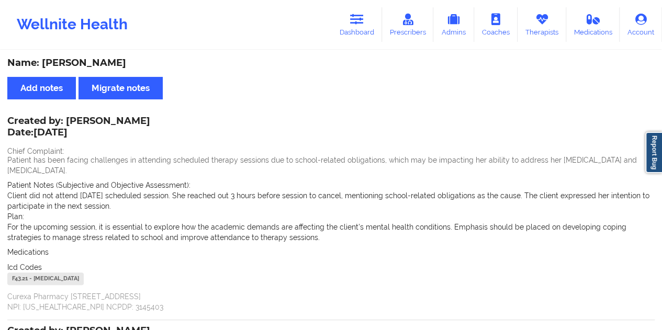
drag, startPoint x: 360, startPoint y: 35, endPoint x: 351, endPoint y: 42, distance: 11.9
click at [360, 35] on link "Dashboard" at bounding box center [357, 24] width 50 height 35
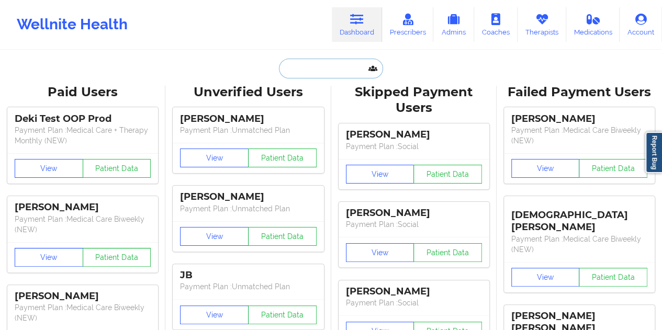
click at [297, 73] on input "text" at bounding box center [331, 69] width 104 height 20
paste input "[EMAIL_ADDRESS][DOMAIN_NAME]"
type input "[EMAIL_ADDRESS][DOMAIN_NAME]"
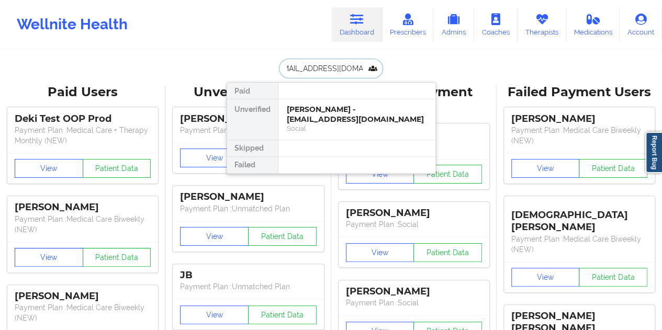
click at [328, 115] on div "[PERSON_NAME] - [EMAIL_ADDRESS][DOMAIN_NAME]" at bounding box center [357, 114] width 140 height 19
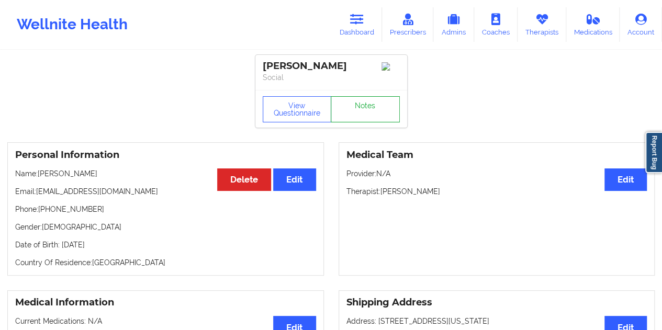
click at [357, 102] on link "Notes" at bounding box center [365, 109] width 69 height 26
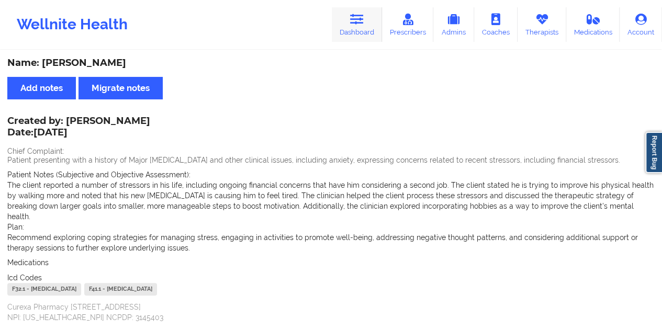
drag, startPoint x: 368, startPoint y: 33, endPoint x: 365, endPoint y: 41, distance: 8.2
click at [368, 33] on link "Dashboard" at bounding box center [357, 24] width 50 height 35
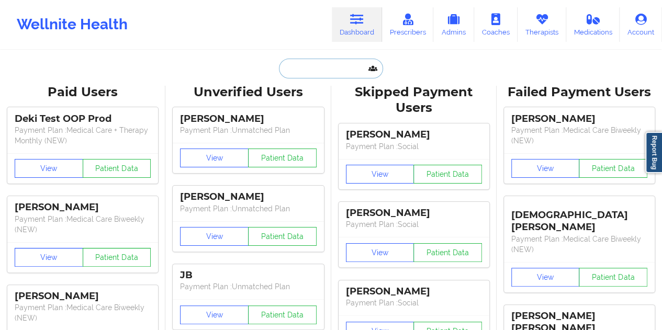
click at [332, 69] on input "text" at bounding box center [331, 69] width 104 height 20
paste input "[EMAIL_ADDRESS][DOMAIN_NAME]"
type input "[EMAIL_ADDRESS][DOMAIN_NAME]"
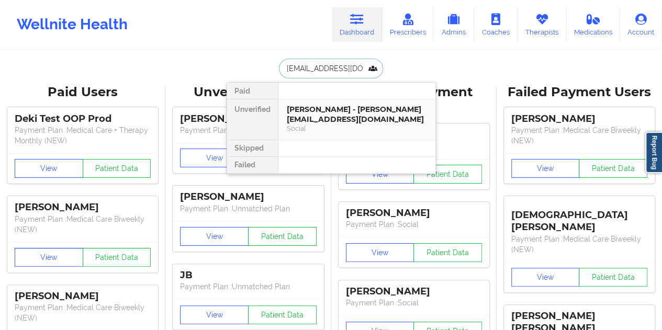
click at [325, 124] on div "Social" at bounding box center [357, 128] width 140 height 9
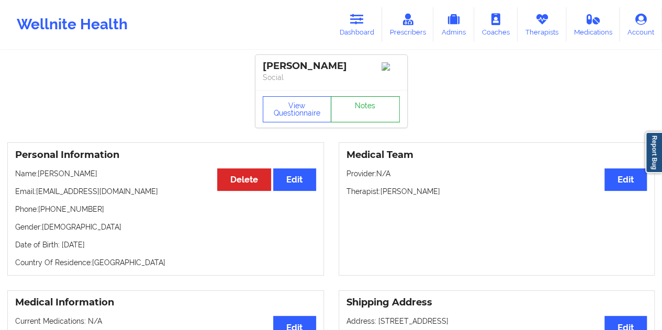
click at [357, 109] on link "Notes" at bounding box center [365, 109] width 69 height 26
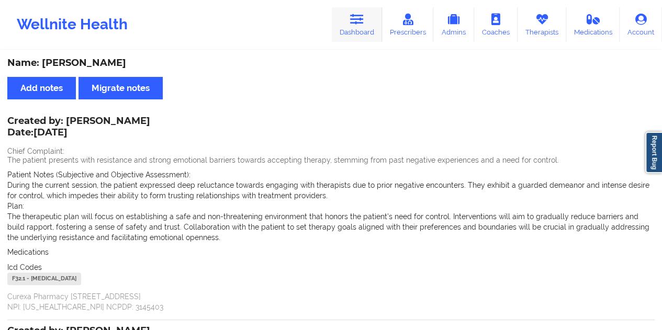
drag, startPoint x: 365, startPoint y: 31, endPoint x: 362, endPoint y: 36, distance: 5.4
click at [365, 31] on link "Dashboard" at bounding box center [357, 24] width 50 height 35
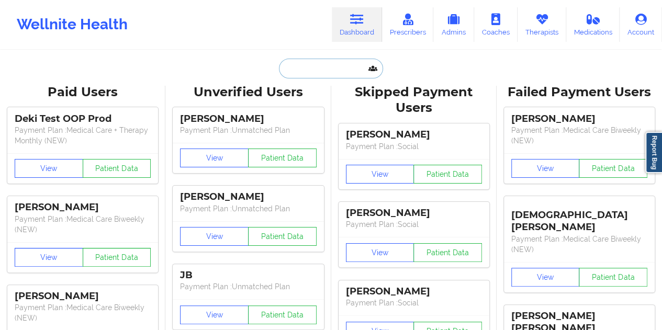
click at [322, 66] on input "text" at bounding box center [331, 69] width 104 height 20
paste input "[EMAIL_ADDRESS][DOMAIN_NAME]"
type input "[EMAIL_ADDRESS][DOMAIN_NAME]"
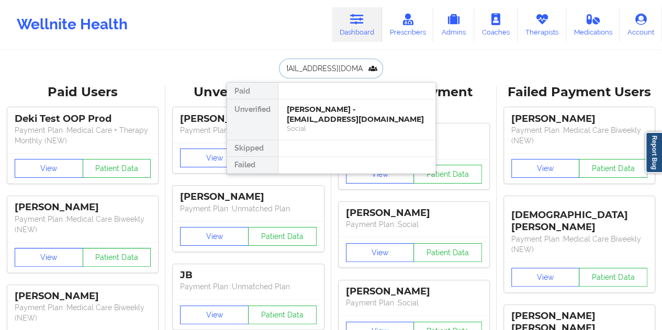
click at [335, 114] on div "[PERSON_NAME] - [EMAIL_ADDRESS][DOMAIN_NAME]" at bounding box center [357, 114] width 140 height 19
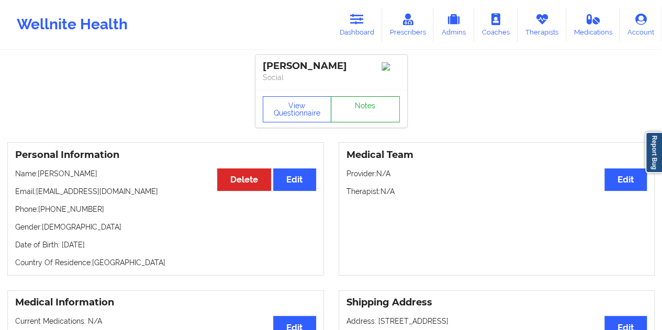
click at [354, 113] on link "Notes" at bounding box center [365, 109] width 69 height 26
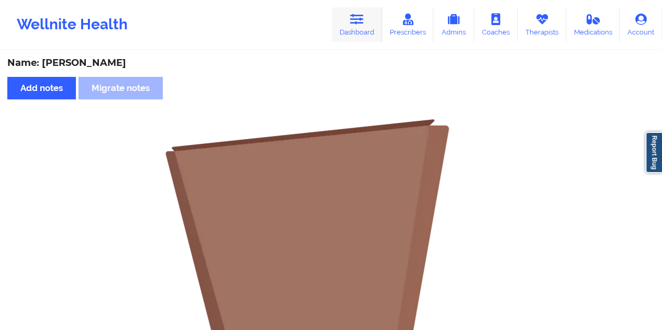
click at [359, 26] on link "Dashboard" at bounding box center [357, 24] width 50 height 35
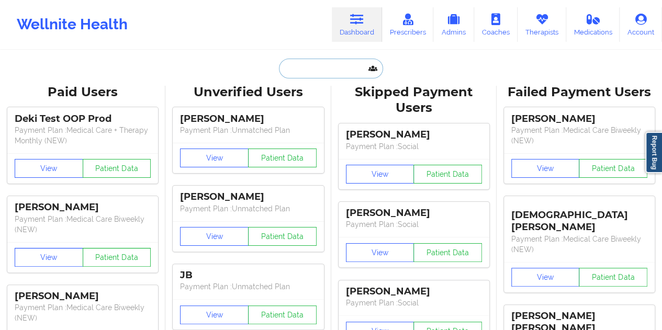
click at [328, 66] on input "text" at bounding box center [331, 69] width 104 height 20
paste input "[EMAIL_ADDRESS][DOMAIN_NAME]"
type input "[EMAIL_ADDRESS][DOMAIN_NAME]"
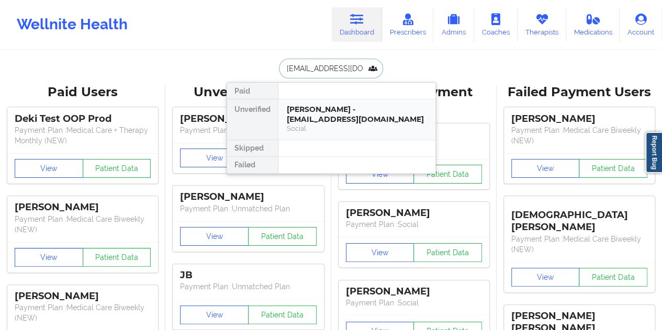
click at [335, 112] on div "[PERSON_NAME] - [EMAIL_ADDRESS][DOMAIN_NAME]" at bounding box center [357, 114] width 140 height 19
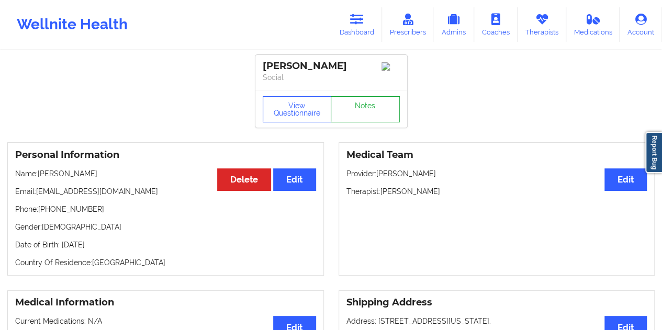
click at [352, 111] on link "Notes" at bounding box center [365, 109] width 69 height 26
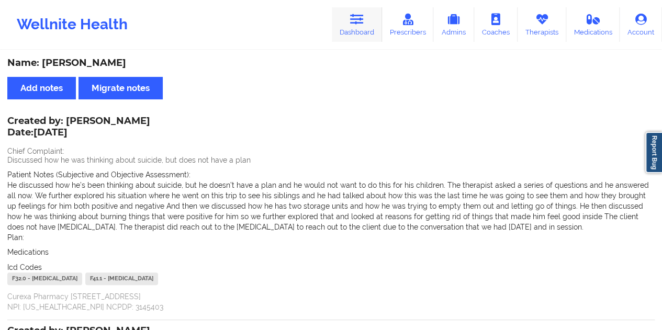
click at [364, 32] on link "Dashboard" at bounding box center [357, 24] width 50 height 35
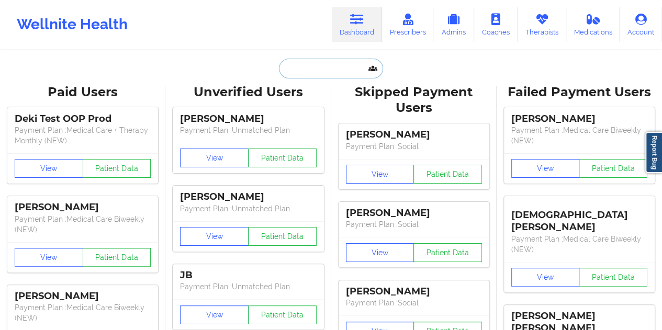
click at [319, 70] on input "text" at bounding box center [331, 69] width 104 height 20
paste input "[EMAIL_ADDRESS][DOMAIN_NAME]"
type input "[EMAIL_ADDRESS][DOMAIN_NAME]"
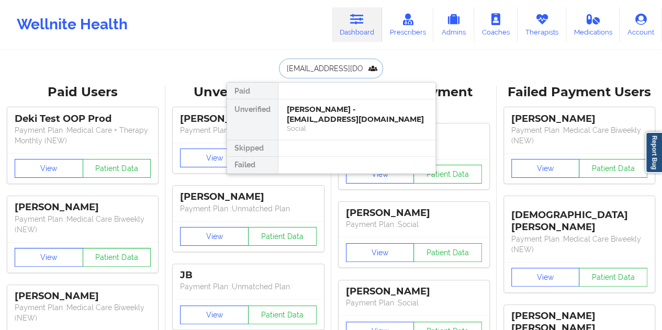
scroll to position [0, 7]
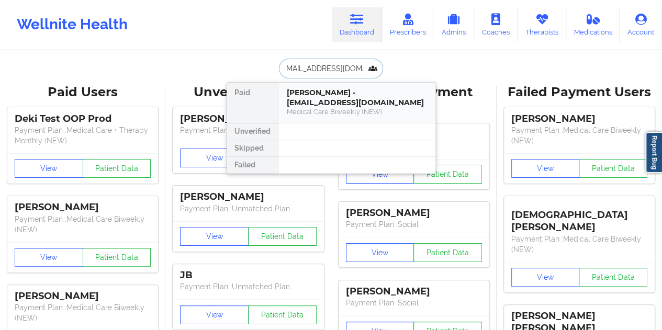
click at [320, 115] on div "Medical Care Biweekly (NEW)" at bounding box center [357, 111] width 140 height 9
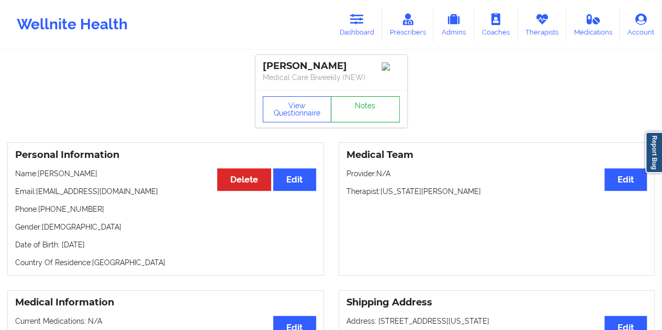
click at [355, 114] on link "Notes" at bounding box center [365, 109] width 69 height 26
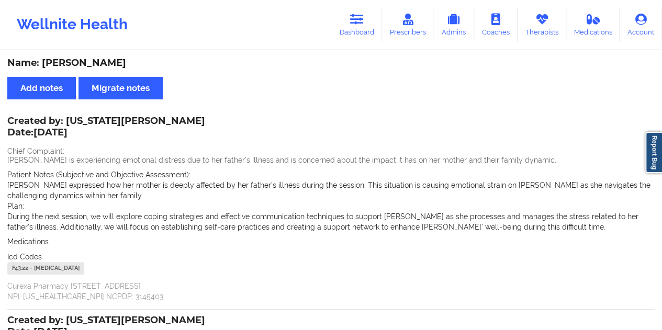
drag, startPoint x: 358, startPoint y: 33, endPoint x: 354, endPoint y: 43, distance: 11.3
click at [358, 33] on link "Dashboard" at bounding box center [357, 24] width 50 height 35
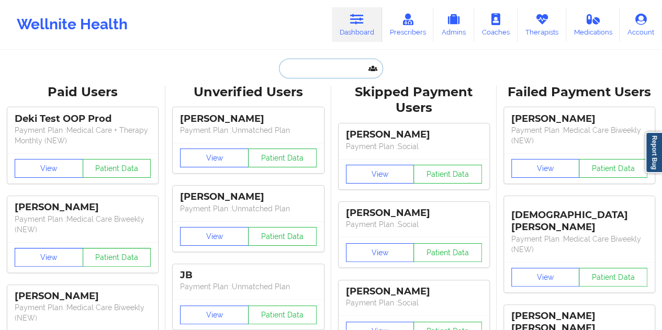
click at [324, 71] on input "text" at bounding box center [331, 69] width 104 height 20
paste input "[EMAIL_ADDRESS][DOMAIN_NAME]"
type input "[EMAIL_ADDRESS][DOMAIN_NAME]"
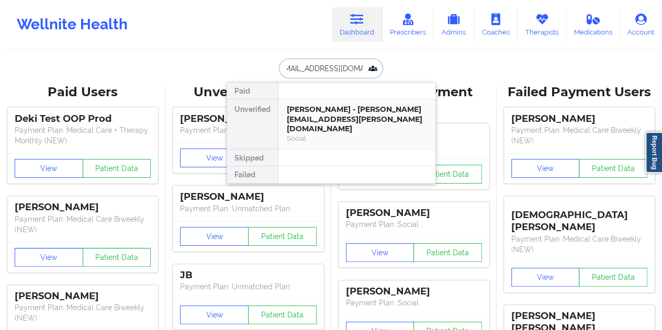
click at [318, 109] on div "[PERSON_NAME] - [PERSON_NAME][EMAIL_ADDRESS][PERSON_NAME][DOMAIN_NAME]" at bounding box center [357, 119] width 140 height 29
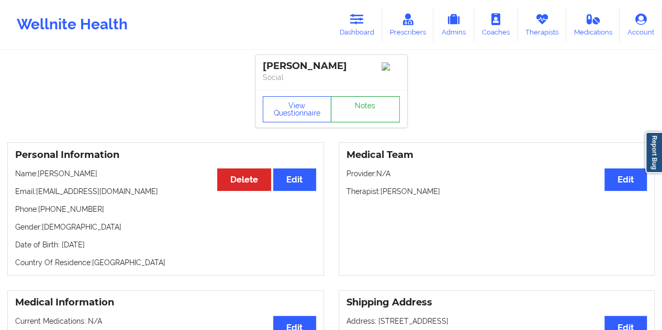
click at [360, 117] on link "Notes" at bounding box center [365, 109] width 69 height 26
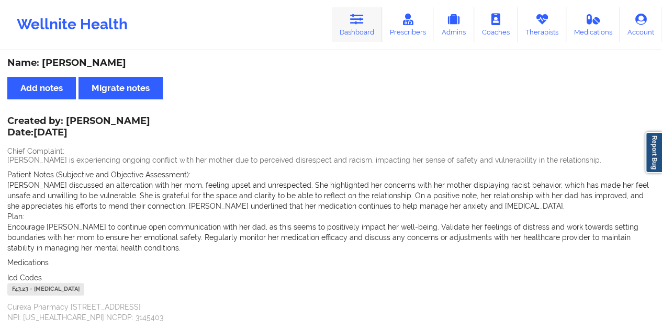
click at [350, 26] on link "Dashboard" at bounding box center [357, 24] width 50 height 35
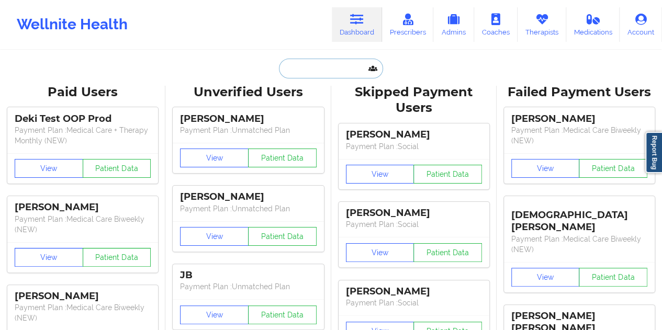
click at [316, 71] on input "text" at bounding box center [331, 69] width 104 height 20
paste input "[EMAIL_ADDRESS][DOMAIN_NAME]"
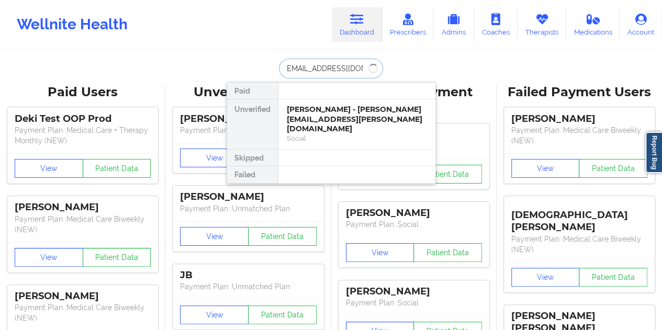
type input "[EMAIL_ADDRESS][DOMAIN_NAME]"
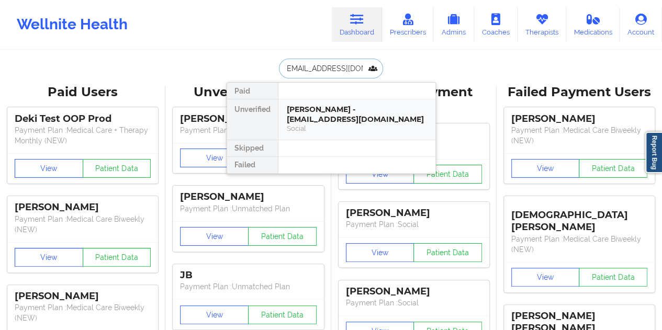
scroll to position [0, 0]
click at [335, 118] on div "[PERSON_NAME] - [EMAIL_ADDRESS][DOMAIN_NAME]" at bounding box center [357, 114] width 140 height 19
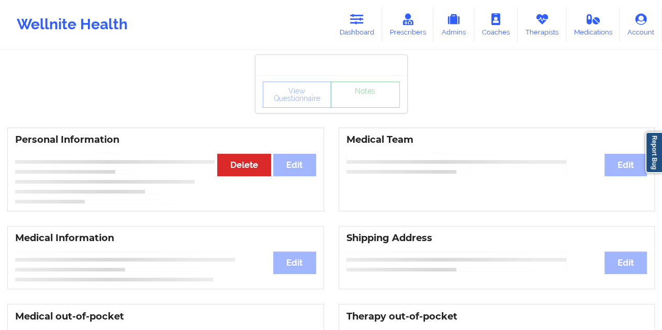
click at [365, 108] on div "View Questionnaire Notes" at bounding box center [331, 94] width 152 height 38
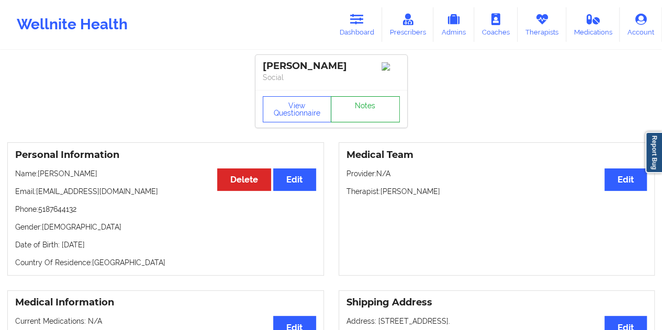
click at [365, 108] on link "Notes" at bounding box center [365, 109] width 69 height 26
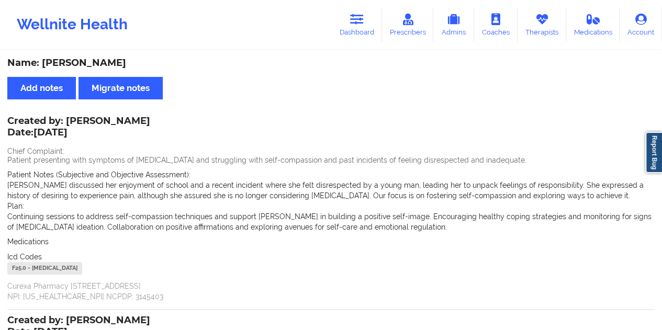
drag, startPoint x: 367, startPoint y: 27, endPoint x: 354, endPoint y: 48, distance: 25.0
click at [367, 27] on link "Dashboard" at bounding box center [357, 24] width 50 height 35
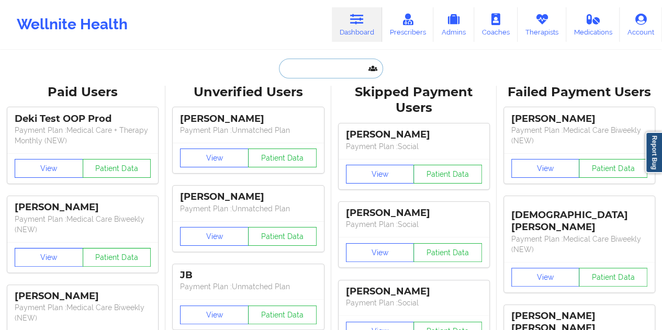
click at [327, 68] on input "text" at bounding box center [331, 69] width 104 height 20
paste input "[EMAIL_ADDRESS][DOMAIN_NAME]"
type input "[EMAIL_ADDRESS][DOMAIN_NAME]"
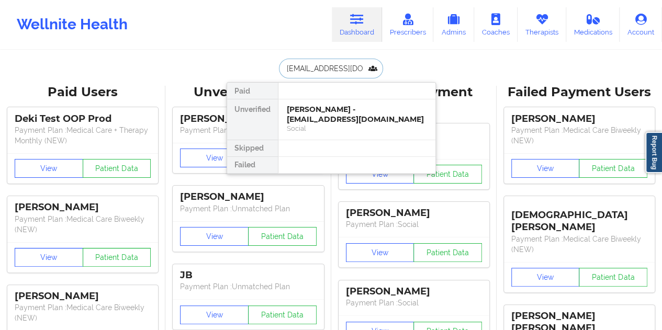
scroll to position [0, 21]
click at [322, 120] on div "[PERSON_NAME] Lynn Johnson - [EMAIL_ADDRESS][DOMAIN_NAME]" at bounding box center [357, 114] width 140 height 19
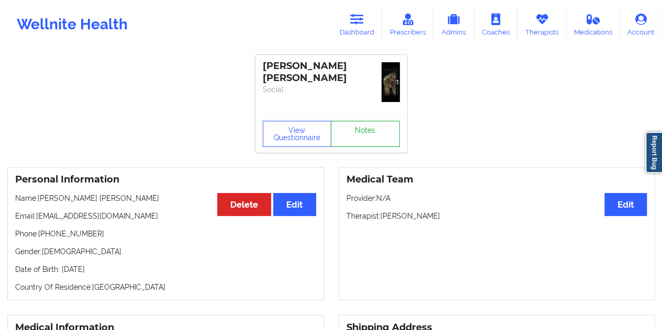
click at [365, 121] on link "Notes" at bounding box center [365, 134] width 69 height 26
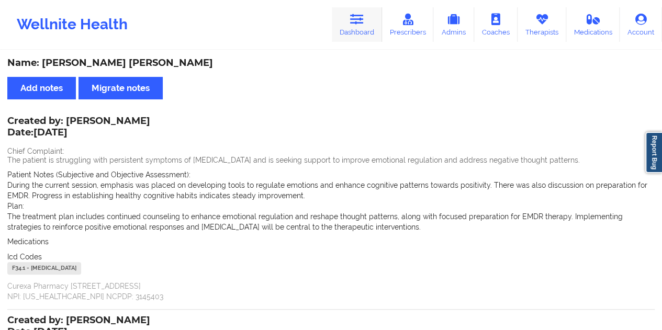
drag, startPoint x: 351, startPoint y: 31, endPoint x: 342, endPoint y: 40, distance: 13.0
click at [351, 31] on link "Dashboard" at bounding box center [357, 24] width 50 height 35
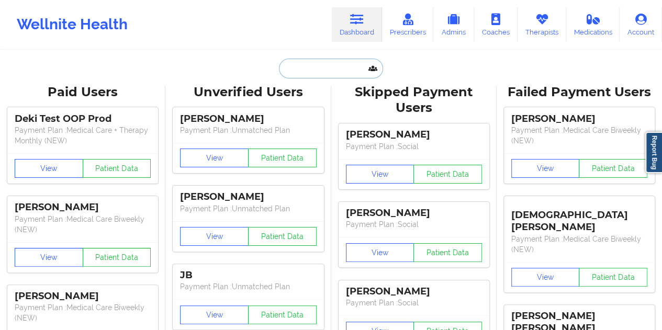
click at [312, 61] on input "text" at bounding box center [331, 69] width 104 height 20
paste input "[PERSON_NAME][EMAIL_ADDRESS][PERSON_NAME][DOMAIN_NAME]"
type input "[PERSON_NAME][EMAIL_ADDRESS][PERSON_NAME][DOMAIN_NAME]"
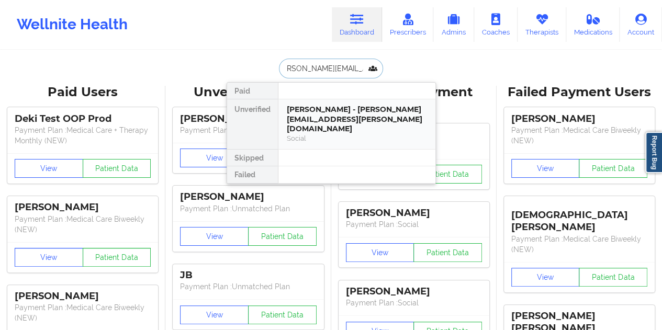
click at [325, 118] on div "[PERSON_NAME] - [PERSON_NAME][EMAIL_ADDRESS][PERSON_NAME][DOMAIN_NAME]" at bounding box center [357, 119] width 140 height 29
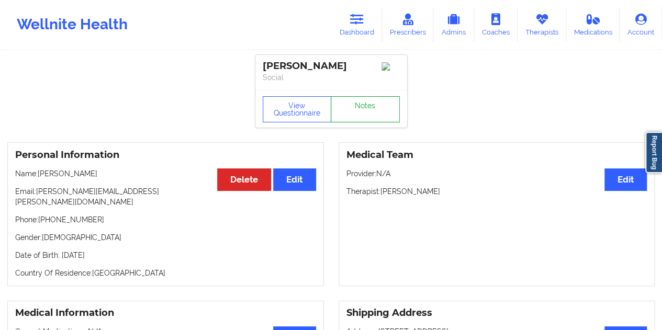
click at [361, 111] on link "Notes" at bounding box center [365, 109] width 69 height 26
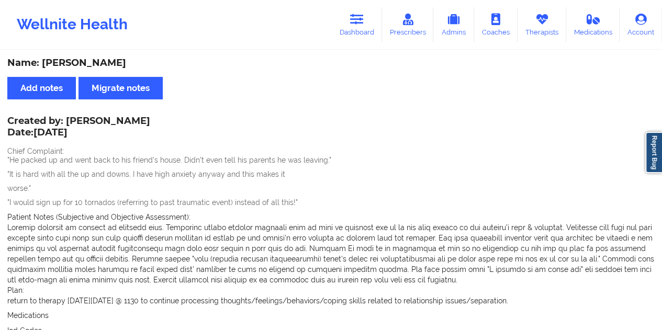
click at [363, 31] on link "Dashboard" at bounding box center [357, 24] width 50 height 35
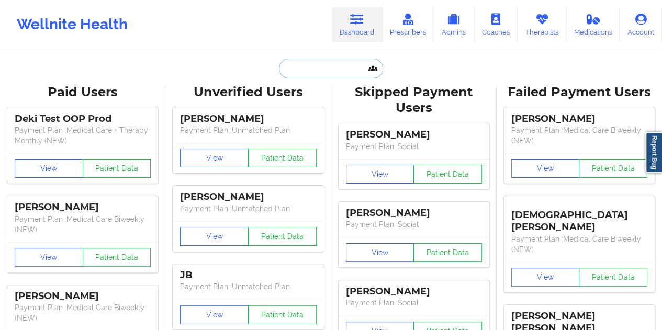
click at [333, 71] on input "text" at bounding box center [331, 69] width 104 height 20
paste input "[EMAIL_ADDRESS][DOMAIN_NAME]"
type input "[EMAIL_ADDRESS][DOMAIN_NAME]"
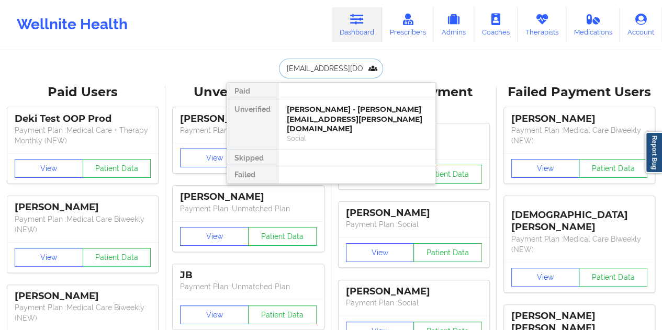
scroll to position [0, 1]
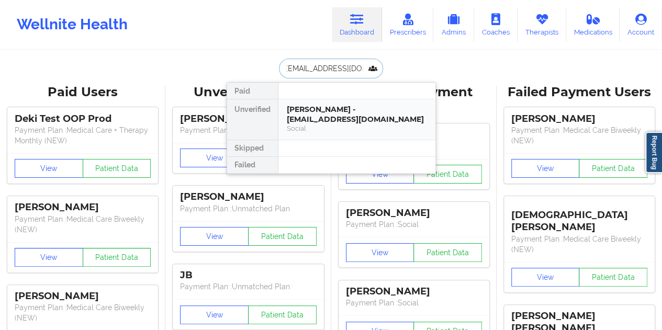
click at [320, 112] on div "[PERSON_NAME] - [EMAIL_ADDRESS][DOMAIN_NAME]" at bounding box center [357, 114] width 140 height 19
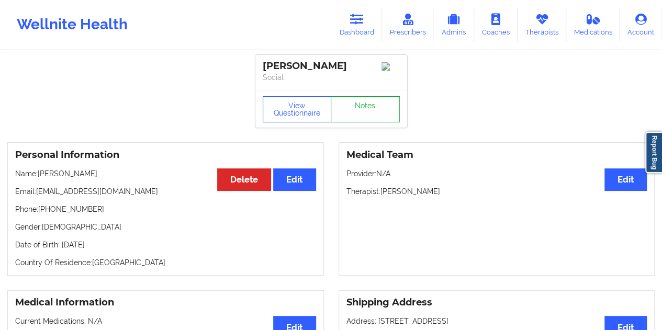
click at [359, 110] on link "Notes" at bounding box center [365, 109] width 69 height 26
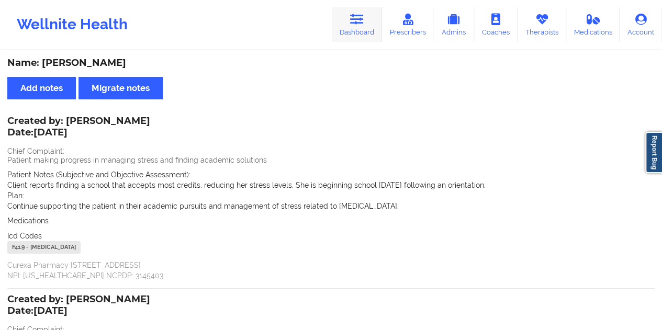
click at [357, 29] on link "Dashboard" at bounding box center [357, 24] width 50 height 35
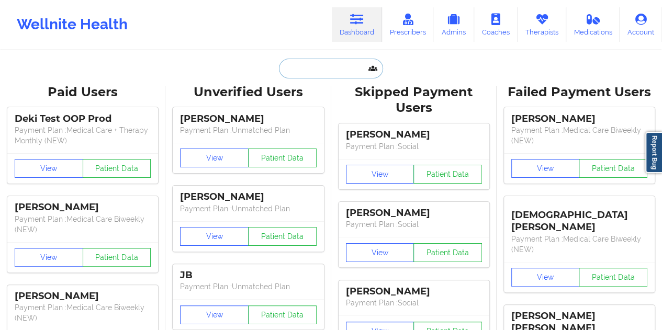
click at [340, 69] on input "text" at bounding box center [331, 69] width 104 height 20
paste input "[EMAIL_ADDRESS][DOMAIN_NAME]"
type input "[EMAIL_ADDRESS][DOMAIN_NAME]"
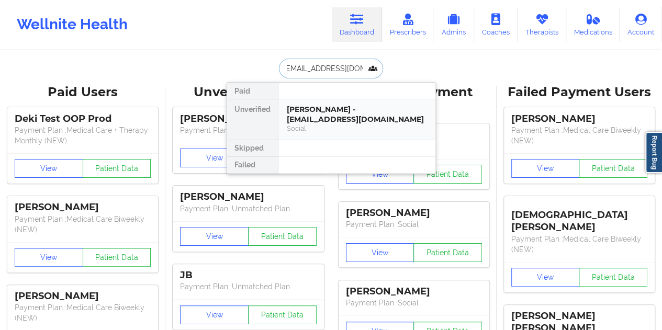
click at [323, 115] on div "[PERSON_NAME] - [EMAIL_ADDRESS][DOMAIN_NAME]" at bounding box center [357, 114] width 140 height 19
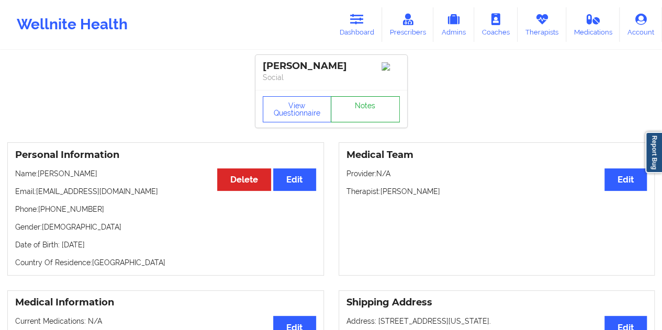
click at [364, 106] on link "Notes" at bounding box center [365, 109] width 69 height 26
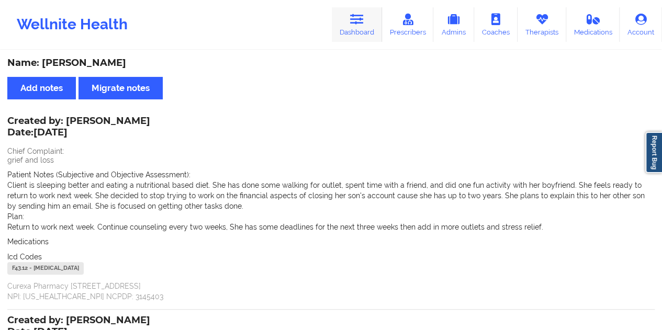
click at [363, 17] on icon at bounding box center [357, 20] width 14 height 12
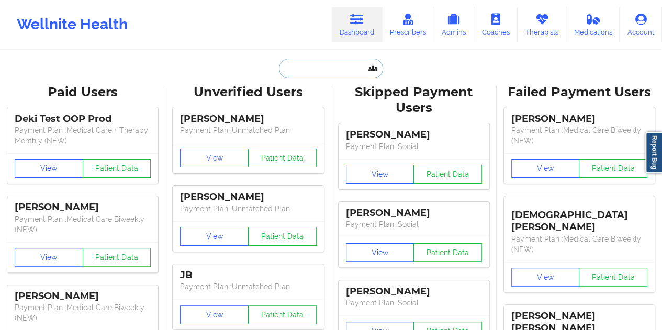
click at [317, 75] on input "text" at bounding box center [331, 69] width 104 height 20
paste input "[EMAIL_ADDRESS][DOMAIN_NAME]"
type input "[EMAIL_ADDRESS][DOMAIN_NAME]"
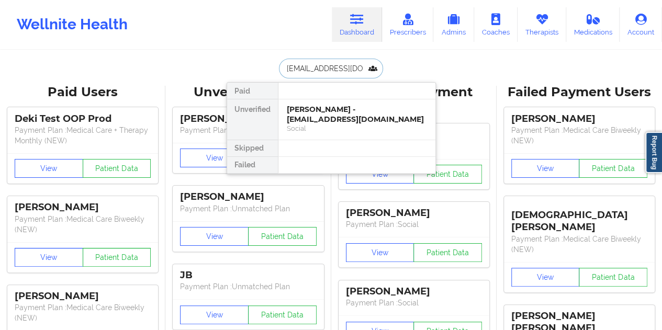
scroll to position [0, 2]
click at [337, 111] on div "[PERSON_NAME] - [EMAIL_ADDRESS][DOMAIN_NAME]" at bounding box center [357, 114] width 140 height 19
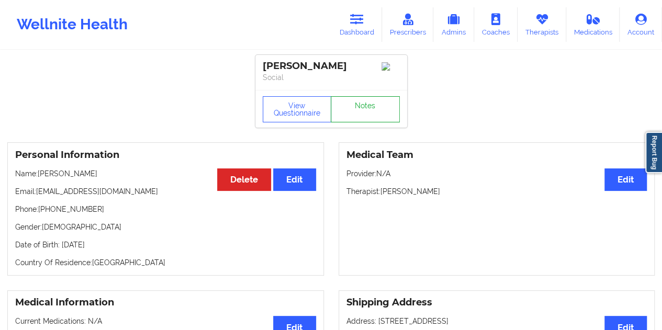
click at [351, 115] on link "Notes" at bounding box center [365, 109] width 69 height 26
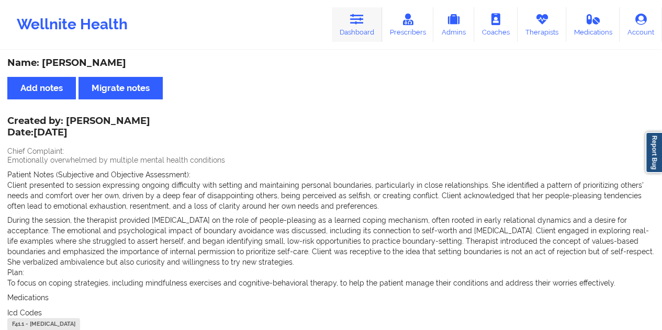
click at [361, 30] on link "Dashboard" at bounding box center [357, 24] width 50 height 35
click at [364, 21] on icon at bounding box center [357, 20] width 14 height 12
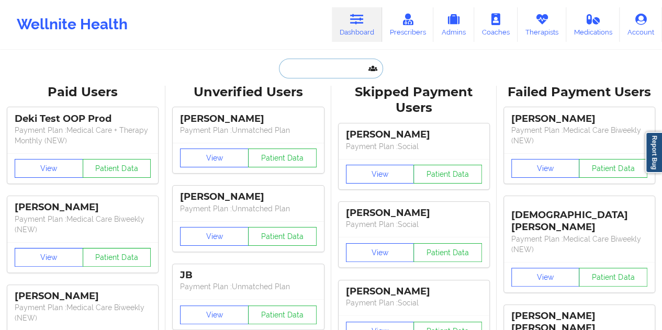
click at [333, 64] on input "text" at bounding box center [331, 69] width 104 height 20
paste input "[EMAIL_ADDRESS][DOMAIN_NAME]"
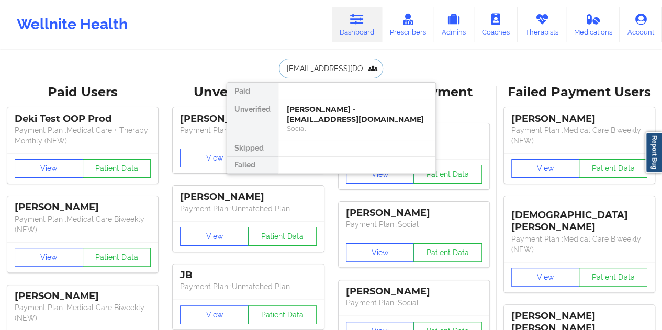
type input "[EMAIL_ADDRESS][DOMAIN_NAME]"
click at [332, 118] on div "[PERSON_NAME] - [EMAIL_ADDRESS][DOMAIN_NAME]" at bounding box center [357, 114] width 140 height 19
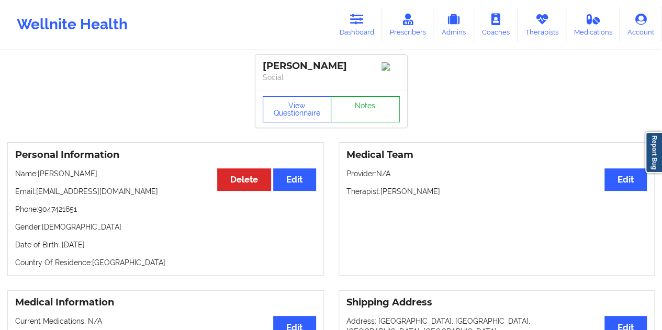
click at [367, 117] on link "Notes" at bounding box center [365, 109] width 69 height 26
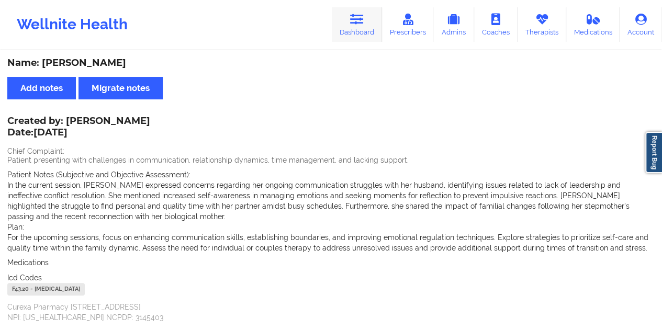
click at [369, 20] on link "Dashboard" at bounding box center [357, 24] width 50 height 35
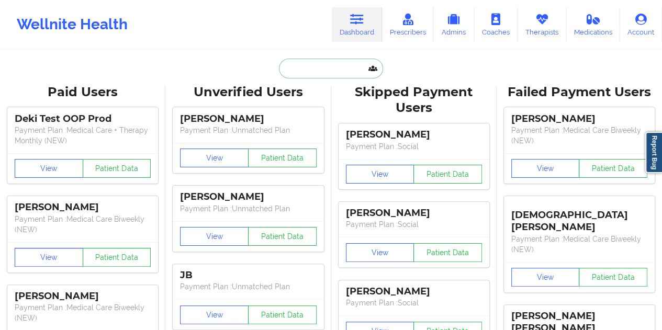
click at [324, 75] on input "text" at bounding box center [331, 69] width 104 height 20
paste input "[EMAIL_ADDRESS][DOMAIN_NAME]"
type input "[EMAIL_ADDRESS][DOMAIN_NAME]"
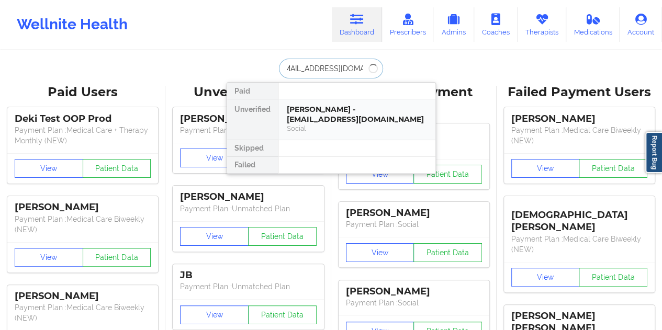
click at [333, 108] on div "[PERSON_NAME] - [EMAIL_ADDRESS][DOMAIN_NAME]" at bounding box center [357, 114] width 140 height 19
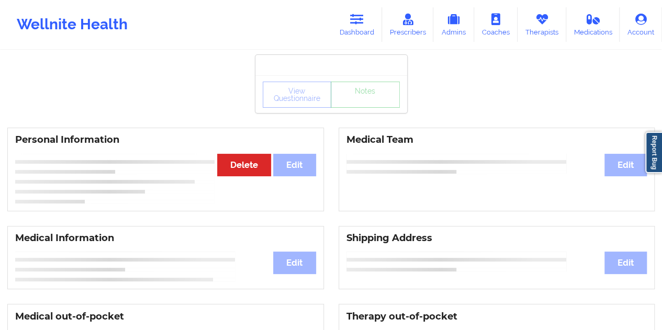
click at [357, 102] on div "View Questionnaire Notes" at bounding box center [331, 95] width 137 height 26
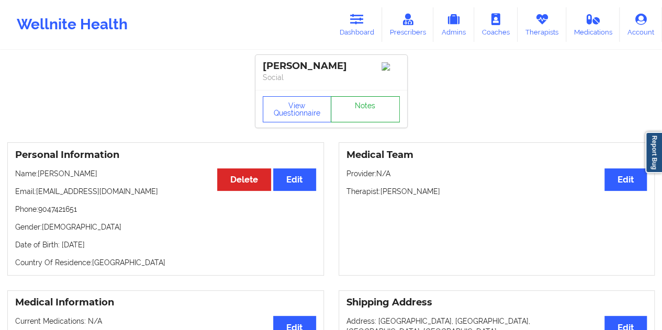
click at [361, 116] on link "Notes" at bounding box center [365, 109] width 69 height 26
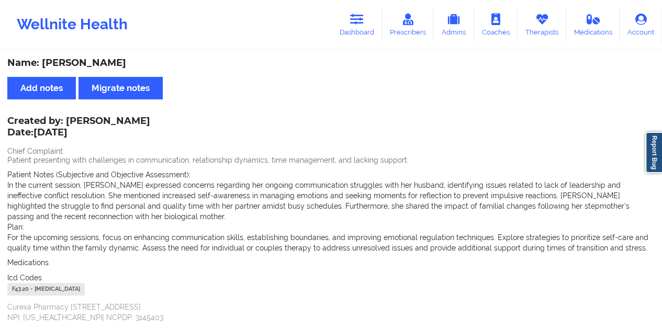
drag, startPoint x: 366, startPoint y: 35, endPoint x: 352, endPoint y: 49, distance: 19.6
click at [365, 34] on link "Dashboard" at bounding box center [357, 24] width 50 height 35
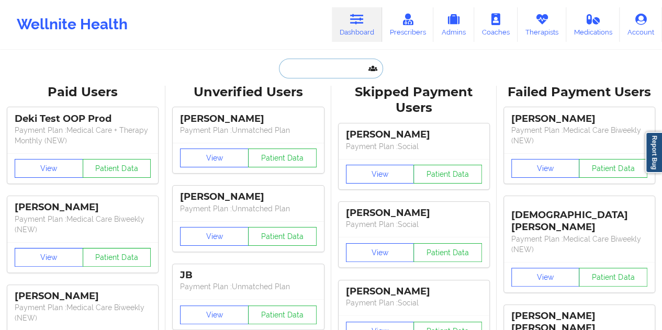
click at [313, 71] on input "text" at bounding box center [331, 69] width 104 height 20
paste input "[EMAIL_ADDRESS][DOMAIN_NAME]"
type input "[EMAIL_ADDRESS][DOMAIN_NAME]"
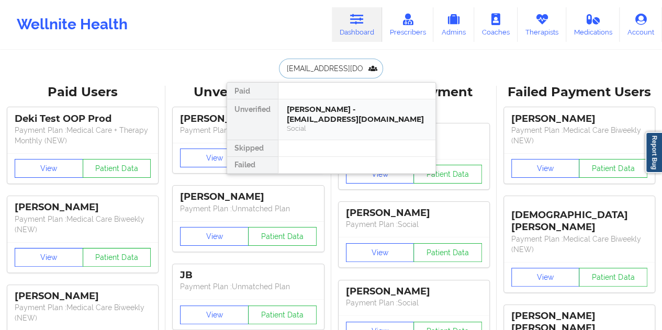
click at [324, 118] on div "[PERSON_NAME] - [EMAIL_ADDRESS][DOMAIN_NAME]" at bounding box center [357, 114] width 140 height 19
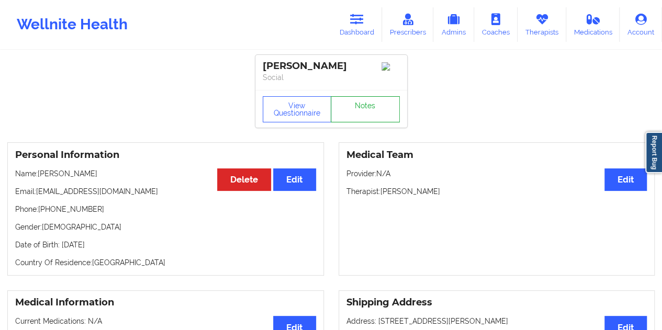
click at [347, 110] on link "Notes" at bounding box center [365, 109] width 69 height 26
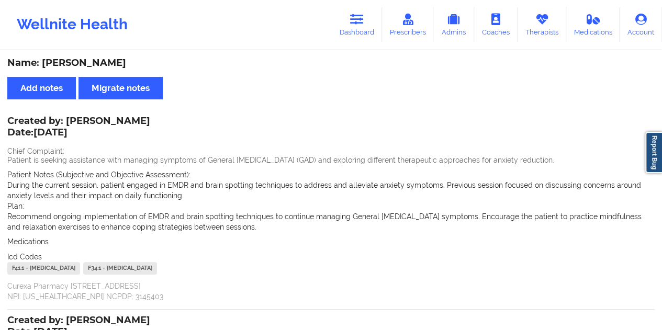
click at [371, 31] on link "Dashboard" at bounding box center [357, 24] width 50 height 35
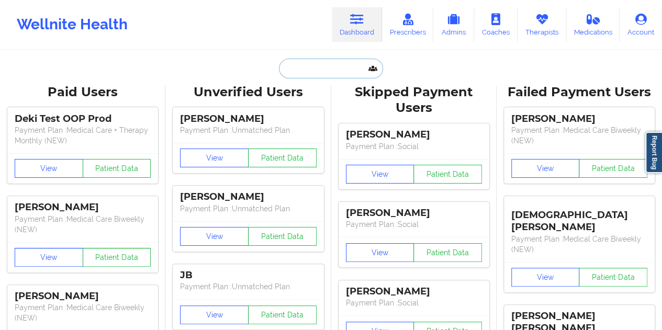
click at [321, 70] on input "text" at bounding box center [331, 69] width 104 height 20
paste input "[PERSON_NAME][EMAIL_ADDRESS][DOMAIN_NAME]"
type input "[PERSON_NAME][EMAIL_ADDRESS][DOMAIN_NAME]"
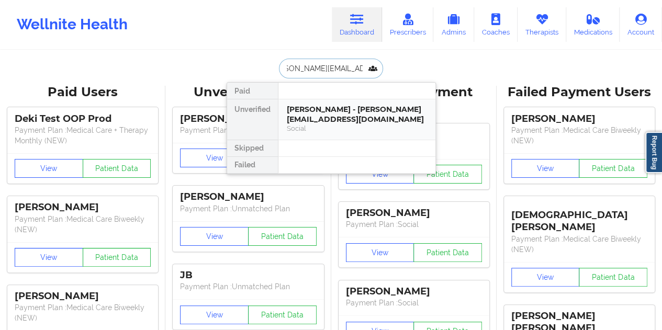
click at [348, 114] on div "[PERSON_NAME] - [PERSON_NAME][EMAIL_ADDRESS][DOMAIN_NAME]" at bounding box center [357, 114] width 140 height 19
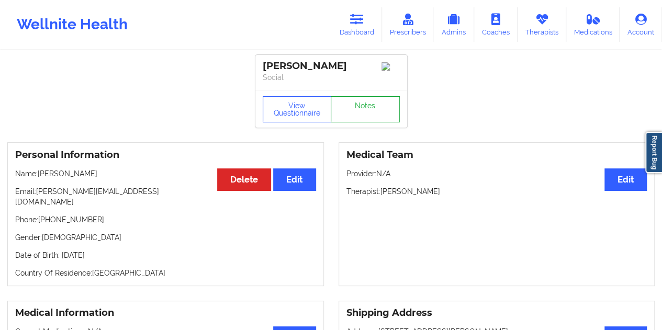
click at [357, 111] on link "Notes" at bounding box center [365, 109] width 69 height 26
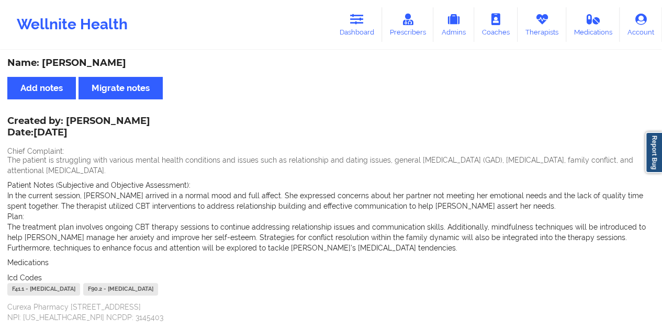
drag, startPoint x: 360, startPoint y: 22, endPoint x: 356, endPoint y: 43, distance: 20.8
click at [360, 22] on icon at bounding box center [357, 20] width 14 height 12
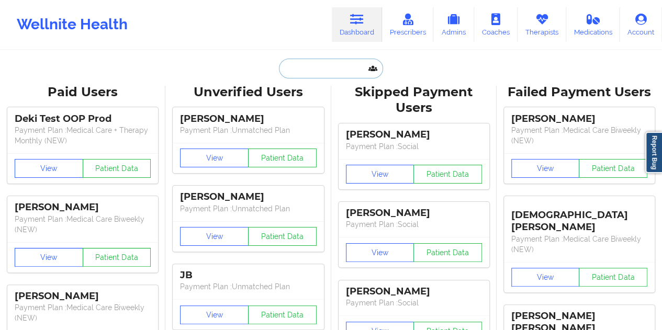
click at [340, 67] on input "text" at bounding box center [331, 69] width 104 height 20
paste input "[EMAIL_ADDRESS][DOMAIN_NAME]"
type input "[EMAIL_ADDRESS][DOMAIN_NAME]"
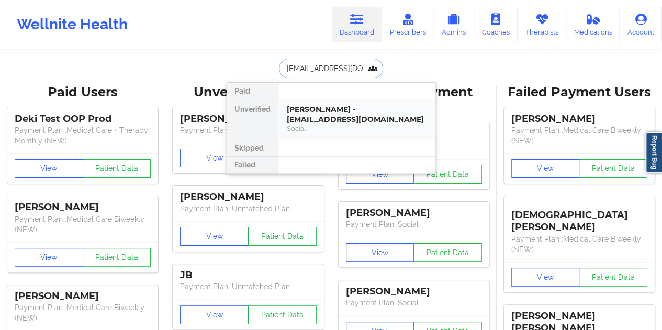
click at [338, 116] on div "[PERSON_NAME] - [EMAIL_ADDRESS][DOMAIN_NAME]" at bounding box center [357, 114] width 140 height 19
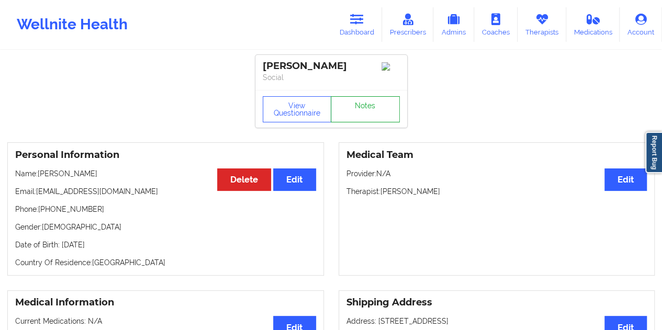
click at [355, 112] on link "Notes" at bounding box center [365, 109] width 69 height 26
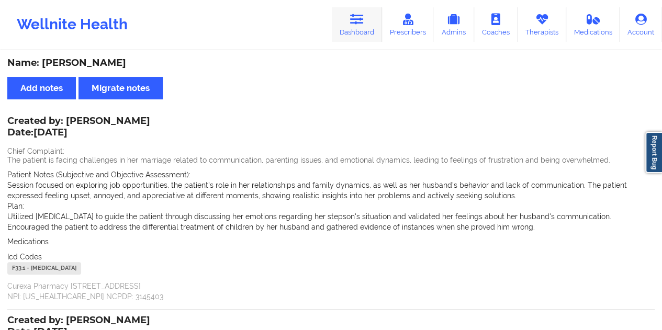
click at [352, 31] on link "Dashboard" at bounding box center [357, 24] width 50 height 35
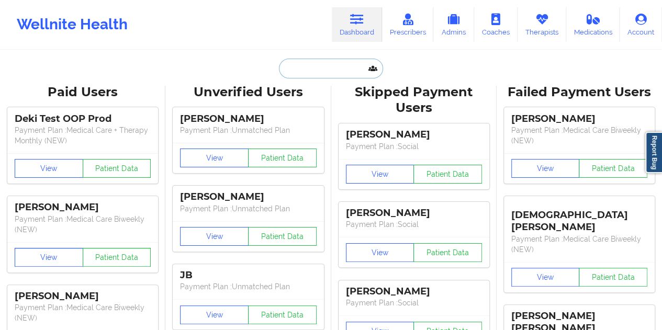
click at [319, 72] on input "text" at bounding box center [331, 69] width 104 height 20
paste input "[EMAIL_ADDRESS][DOMAIN_NAME]"
type input "[EMAIL_ADDRESS][DOMAIN_NAME]"
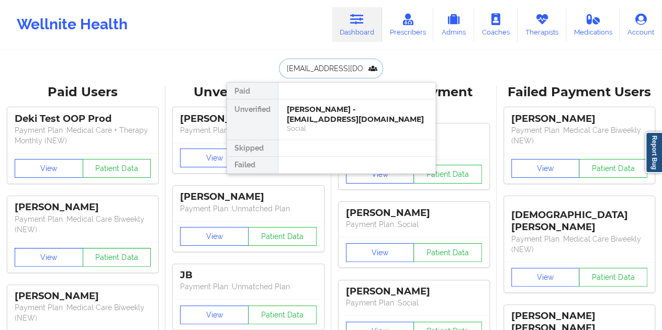
scroll to position [0, 6]
click at [320, 109] on div "[PERSON_NAME] - [EMAIL_ADDRESS][DOMAIN_NAME]" at bounding box center [357, 114] width 140 height 19
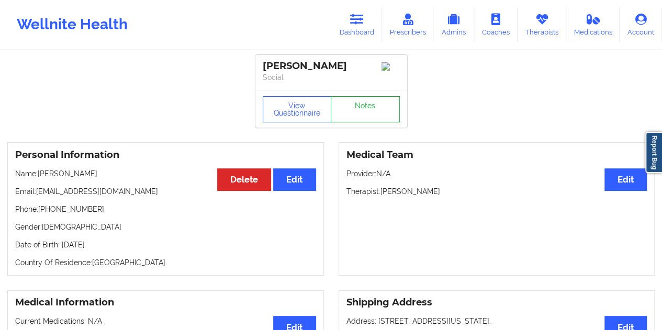
click at [363, 111] on link "Notes" at bounding box center [365, 109] width 69 height 26
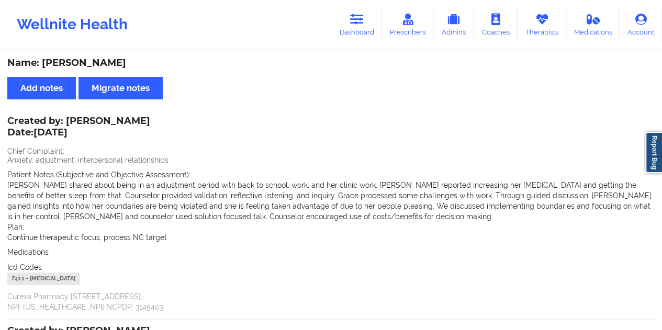
drag, startPoint x: 361, startPoint y: 25, endPoint x: 330, endPoint y: 48, distance: 38.6
click at [360, 25] on icon at bounding box center [357, 20] width 14 height 12
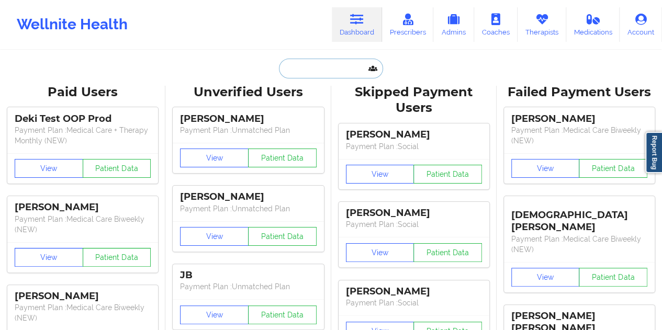
click at [299, 66] on input "text" at bounding box center [331, 69] width 104 height 20
paste input "[EMAIL_ADDRESS][DOMAIN_NAME]"
type input "[EMAIL_ADDRESS][DOMAIN_NAME]"
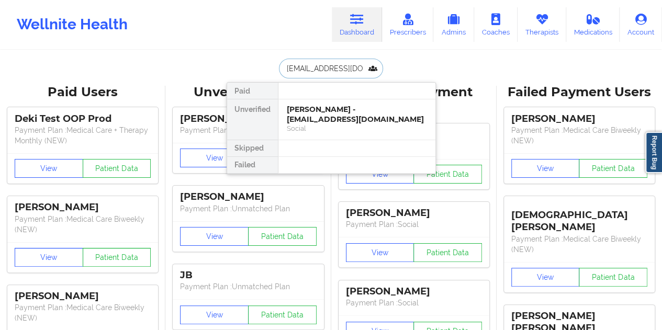
scroll to position [0, 25]
click at [323, 116] on div "[PERSON_NAME] - [EMAIL_ADDRESS][DOMAIN_NAME]" at bounding box center [357, 114] width 140 height 19
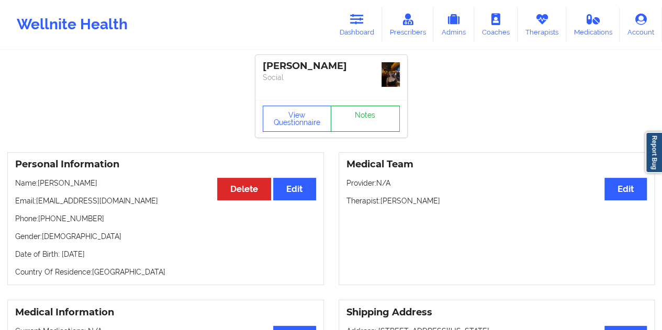
click at [368, 109] on link "Notes" at bounding box center [365, 119] width 69 height 26
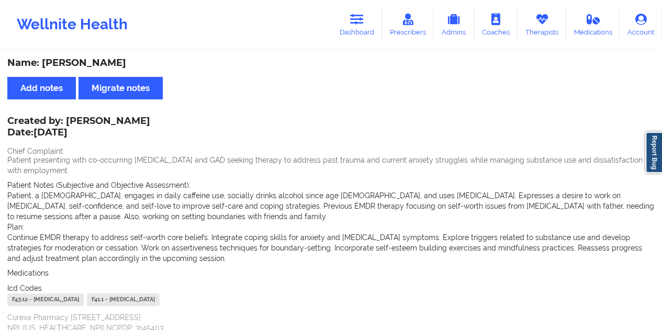
click at [319, 71] on div "Name: [PERSON_NAME] Add notes Migrate notes Created by: [PERSON_NAME] Date: [DA…" at bounding box center [331, 323] width 662 height 545
click at [353, 33] on link "Dashboard" at bounding box center [357, 24] width 50 height 35
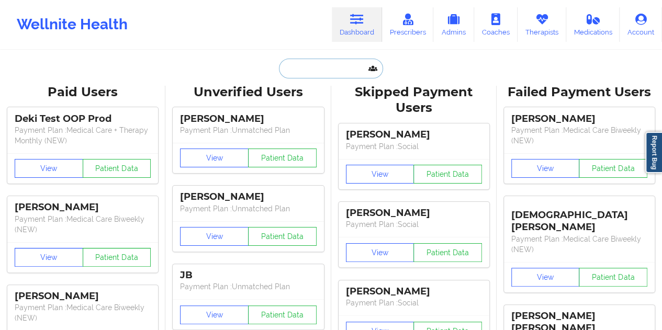
click at [319, 71] on input "text" at bounding box center [331, 69] width 104 height 20
paste input "[EMAIL_ADDRESS][DOMAIN_NAME]"
type input "[EMAIL_ADDRESS][DOMAIN_NAME]"
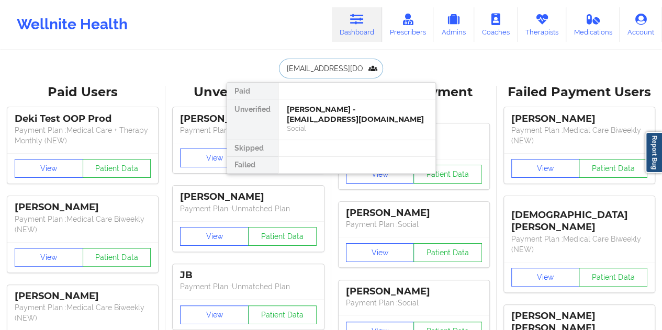
scroll to position [0, 10]
click at [327, 114] on div "[PERSON_NAME] - [EMAIL_ADDRESS][DOMAIN_NAME]" at bounding box center [357, 114] width 140 height 19
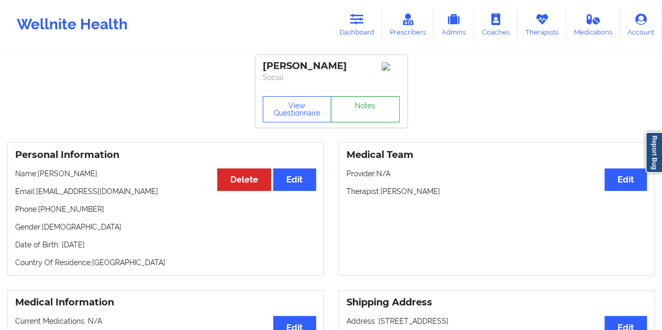
click at [362, 106] on link "Notes" at bounding box center [365, 109] width 69 height 26
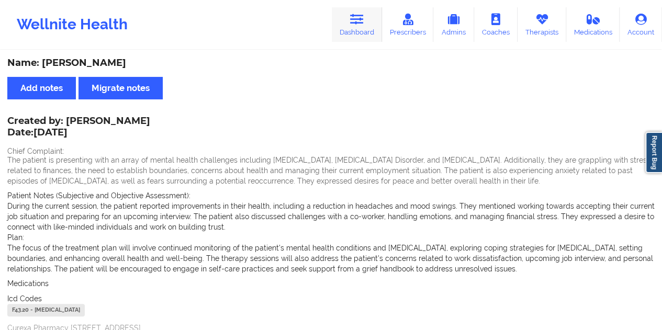
click at [365, 30] on link "Dashboard" at bounding box center [357, 24] width 50 height 35
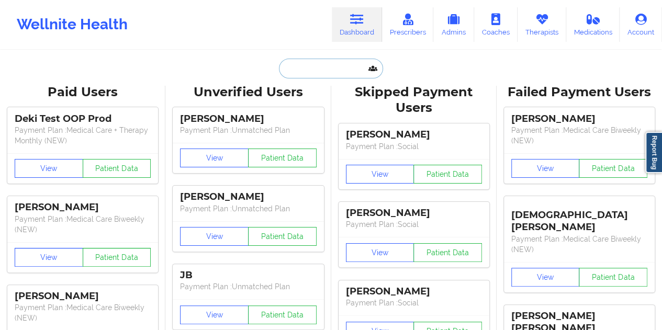
click at [324, 68] on input "text" at bounding box center [331, 69] width 104 height 20
paste input "[EMAIL_ADDRESS][DOMAIN_NAME]"
type input "[EMAIL_ADDRESS][DOMAIN_NAME]"
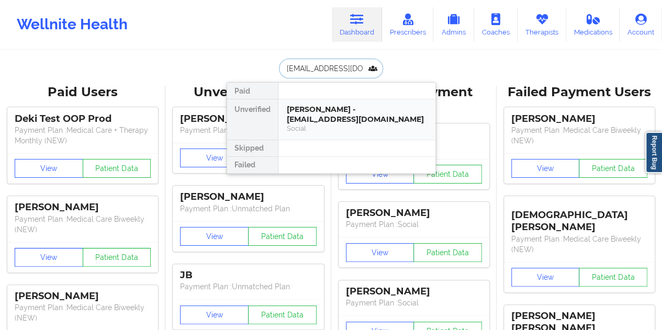
click at [335, 111] on div "[PERSON_NAME] - [EMAIL_ADDRESS][DOMAIN_NAME]" at bounding box center [357, 114] width 140 height 19
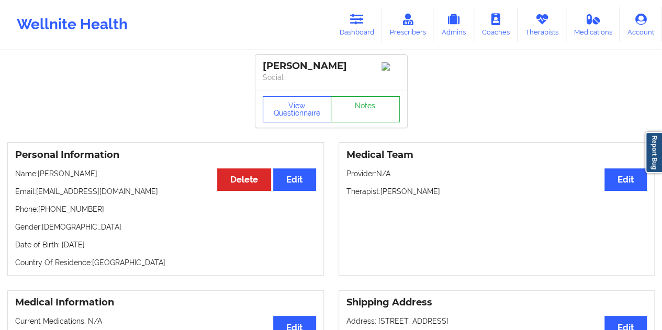
click at [355, 110] on link "Notes" at bounding box center [365, 109] width 69 height 26
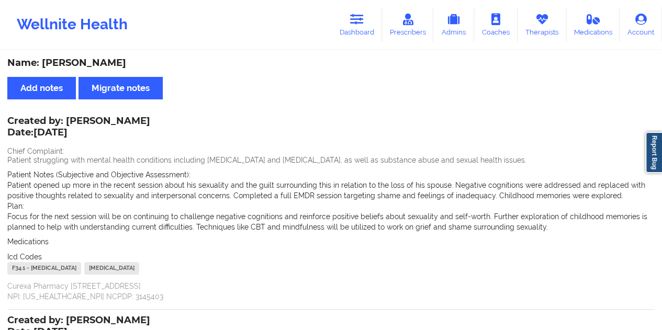
drag, startPoint x: 361, startPoint y: 24, endPoint x: 347, endPoint y: 49, distance: 28.6
click at [361, 24] on icon at bounding box center [357, 20] width 14 height 12
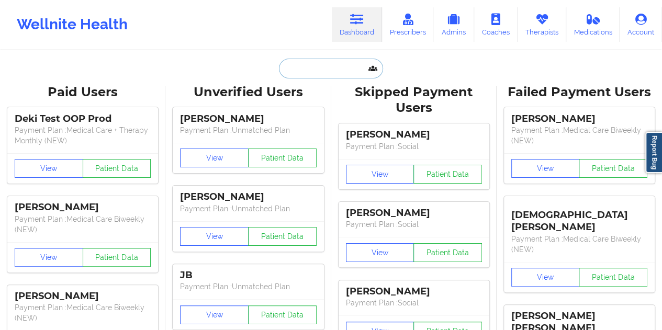
click at [328, 69] on input "text" at bounding box center [331, 69] width 104 height 20
paste input "[EMAIL_ADDRESS][DOMAIN_NAME]"
type input "[EMAIL_ADDRESS][DOMAIN_NAME]"
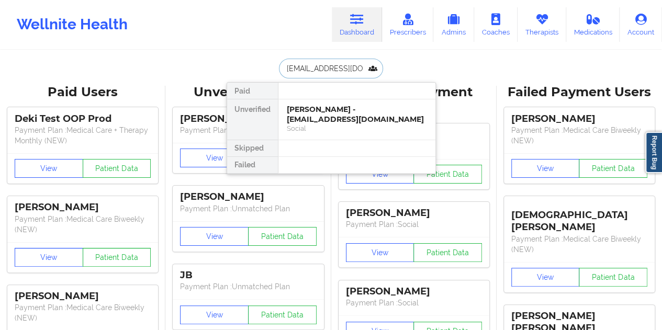
scroll to position [0, 18]
click at [339, 115] on div "[PERSON_NAME] - [EMAIL_ADDRESS][DOMAIN_NAME]" at bounding box center [357, 114] width 140 height 19
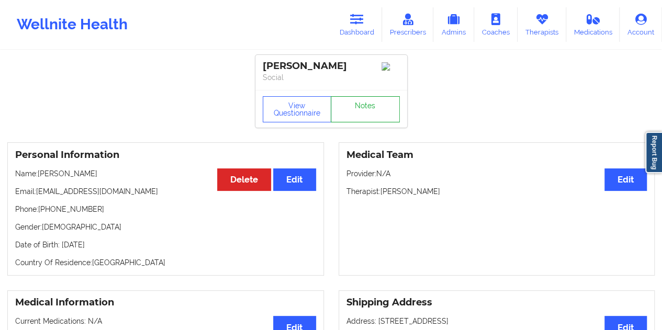
click at [354, 114] on link "Notes" at bounding box center [365, 109] width 69 height 26
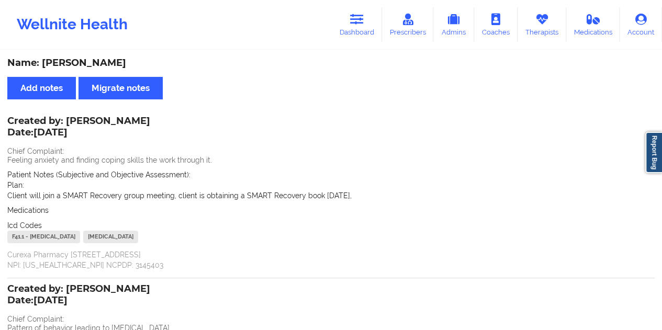
drag, startPoint x: 352, startPoint y: 25, endPoint x: 343, endPoint y: 46, distance: 23.2
click at [352, 25] on icon at bounding box center [357, 20] width 14 height 12
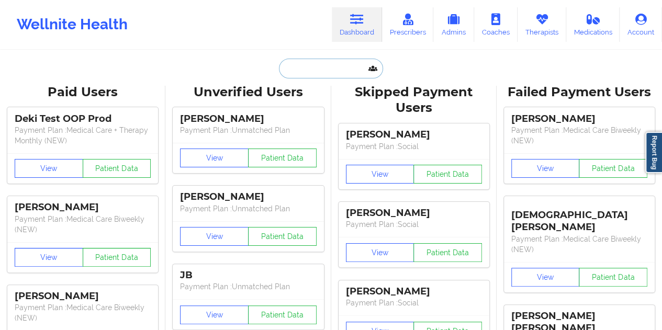
click at [316, 64] on input "text" at bounding box center [331, 69] width 104 height 20
paste input "[EMAIL_ADDRESS][DOMAIN_NAME]"
type input "[EMAIL_ADDRESS][DOMAIN_NAME]"
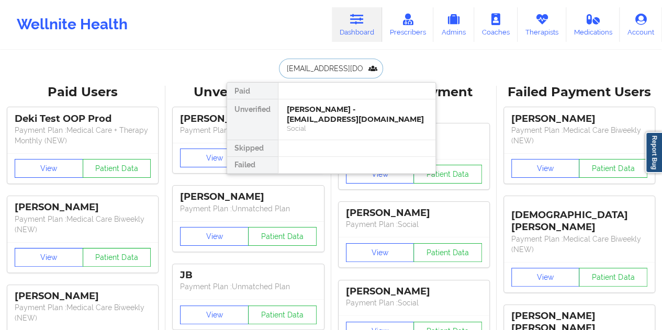
click at [324, 124] on div "Social" at bounding box center [357, 128] width 140 height 9
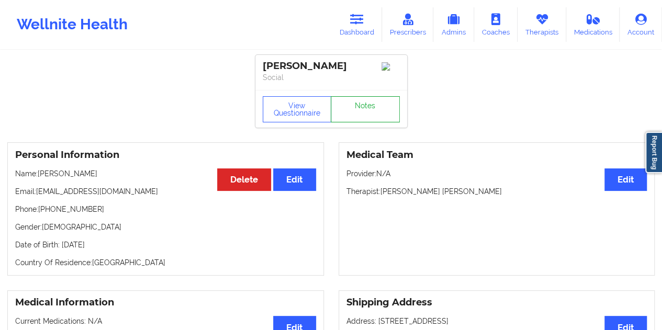
click at [368, 112] on link "Notes" at bounding box center [365, 109] width 69 height 26
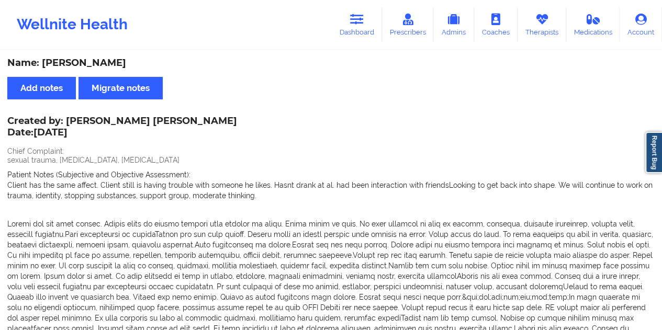
drag, startPoint x: 368, startPoint y: 26, endPoint x: 362, endPoint y: 47, distance: 21.9
click at [368, 25] on link "Dashboard" at bounding box center [357, 24] width 50 height 35
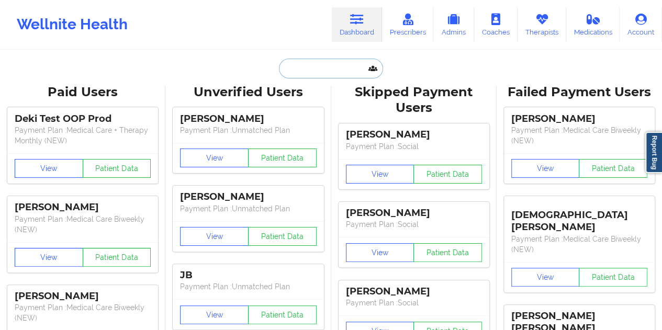
click at [334, 65] on input "text" at bounding box center [331, 69] width 104 height 20
paste input "[EMAIL_ADDRESS][DOMAIN_NAME]"
type input "[EMAIL_ADDRESS][DOMAIN_NAME]"
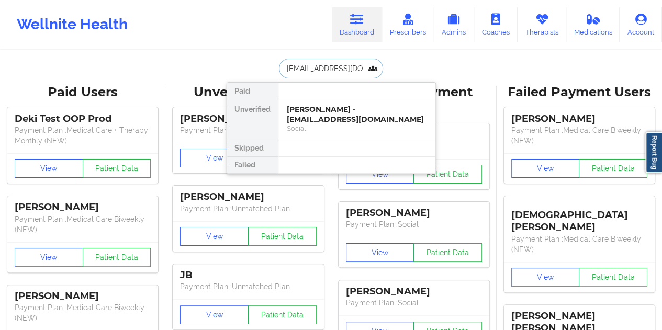
scroll to position [0, 3]
click at [335, 115] on div "[PERSON_NAME] - [EMAIL_ADDRESS][DOMAIN_NAME]" at bounding box center [357, 114] width 140 height 19
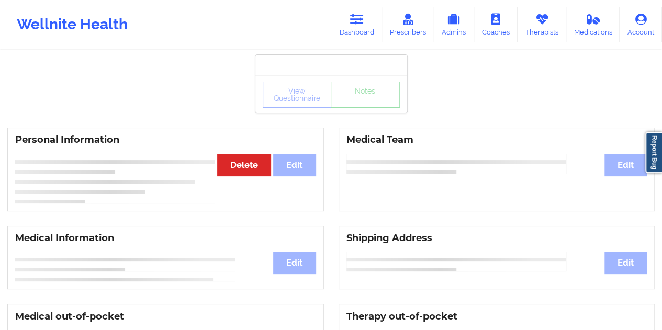
click at [357, 104] on div "View Questionnaire Notes" at bounding box center [331, 95] width 137 height 26
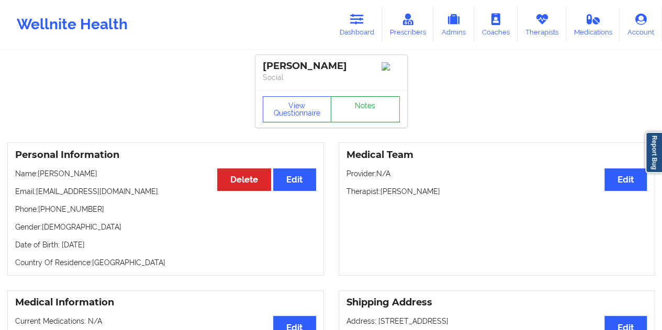
click at [356, 104] on link "Notes" at bounding box center [365, 109] width 69 height 26
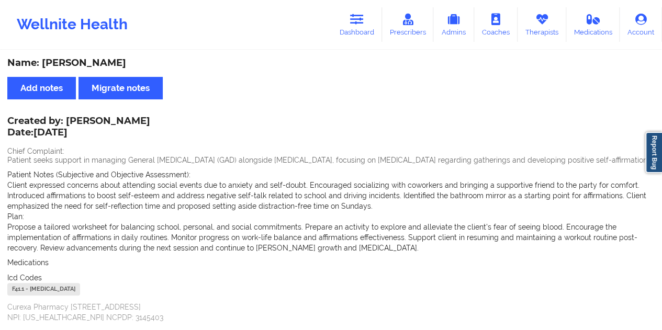
drag, startPoint x: 369, startPoint y: 24, endPoint x: 361, endPoint y: 43, distance: 20.6
click at [369, 24] on link "Dashboard" at bounding box center [357, 24] width 50 height 35
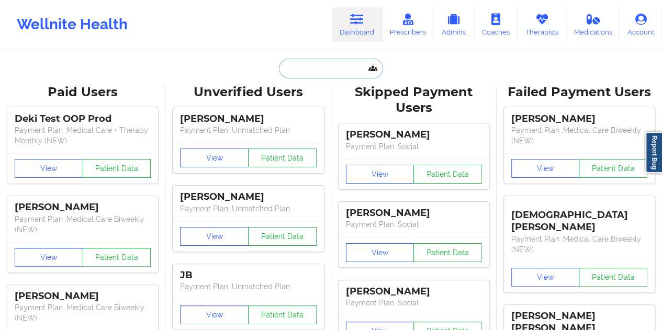
click at [328, 71] on input "text" at bounding box center [331, 69] width 104 height 20
paste input "[PERSON_NAME][EMAIL_ADDRESS][DOMAIN_NAME]"
type input "[PERSON_NAME][EMAIL_ADDRESS][DOMAIN_NAME]"
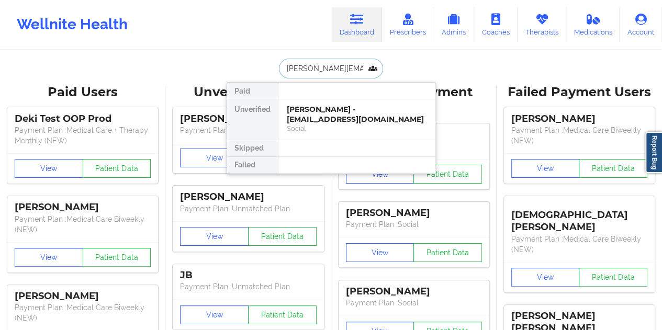
scroll to position [0, 19]
click at [341, 114] on div "[PERSON_NAME] - [PERSON_NAME][EMAIL_ADDRESS][DOMAIN_NAME]" at bounding box center [357, 114] width 140 height 19
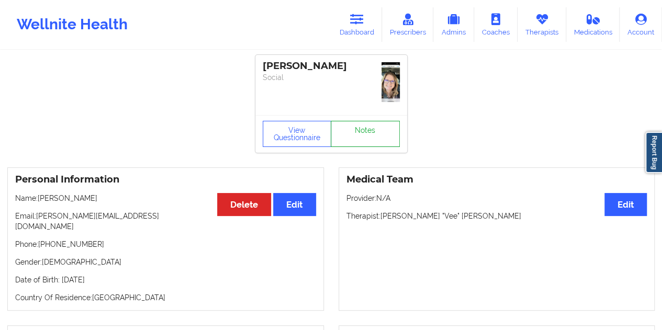
click at [354, 121] on link "Notes" at bounding box center [365, 134] width 69 height 26
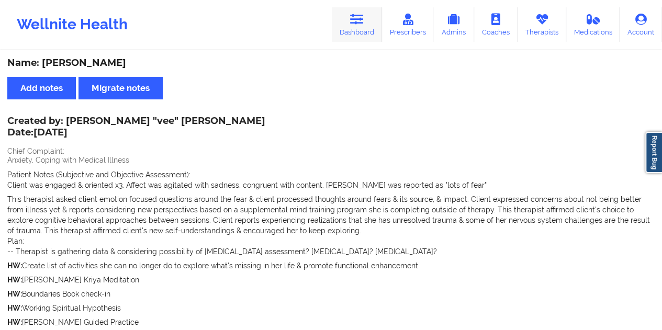
click at [363, 28] on link "Dashboard" at bounding box center [357, 24] width 50 height 35
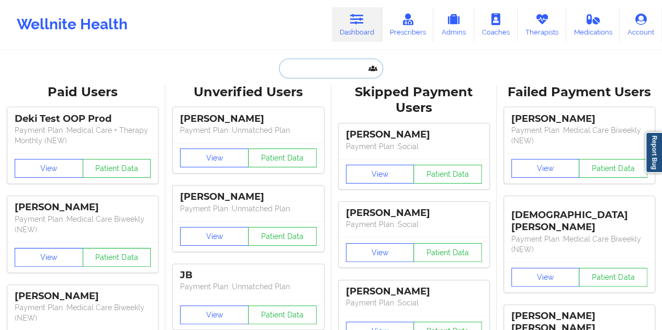
click at [322, 63] on input "text" at bounding box center [331, 69] width 104 height 20
paste input "[EMAIL_ADDRESS][DOMAIN_NAME]"
type input "[EMAIL_ADDRESS][DOMAIN_NAME]"
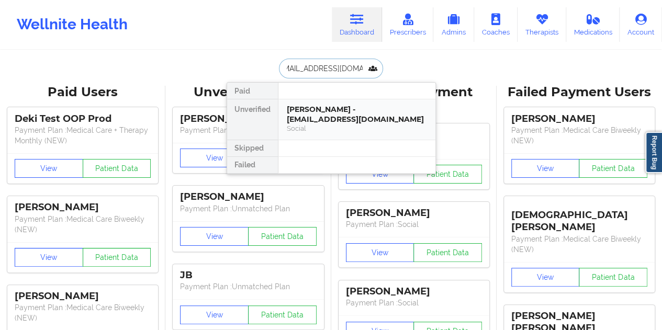
click at [329, 116] on div "[PERSON_NAME] - [EMAIL_ADDRESS][DOMAIN_NAME]" at bounding box center [357, 114] width 140 height 19
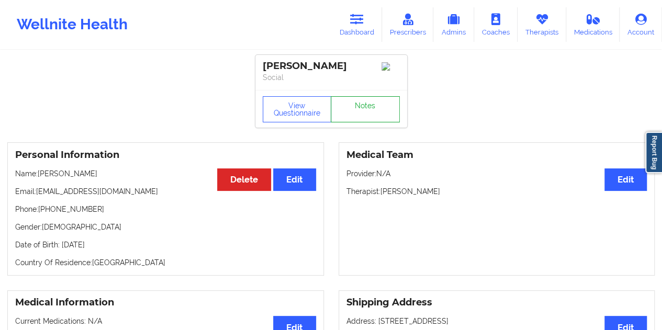
click at [361, 114] on link "Notes" at bounding box center [365, 109] width 69 height 26
